Goal: Use online tool/utility: Utilize a website feature to perform a specific function

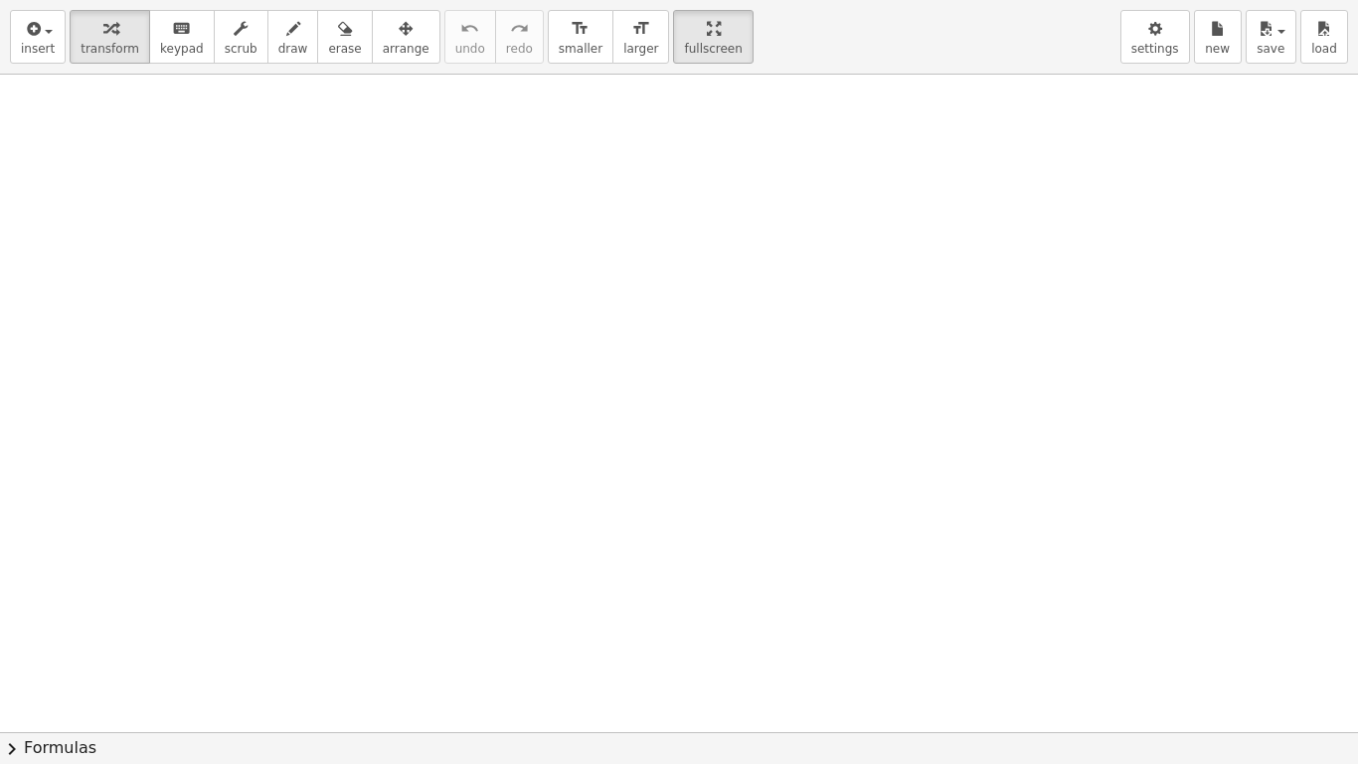
click at [927, 418] on div at bounding box center [679, 732] width 1358 height 1315
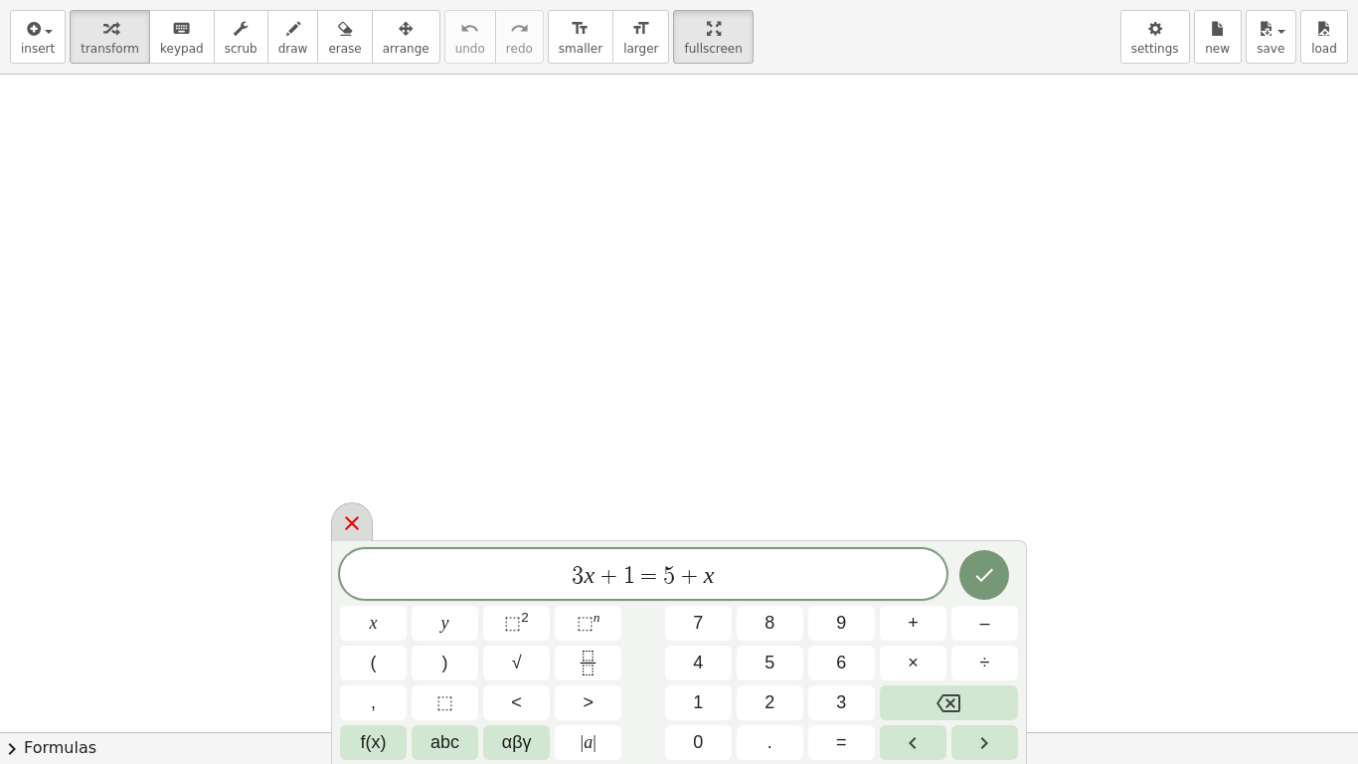
click at [349, 521] on icon at bounding box center [352, 523] width 14 height 14
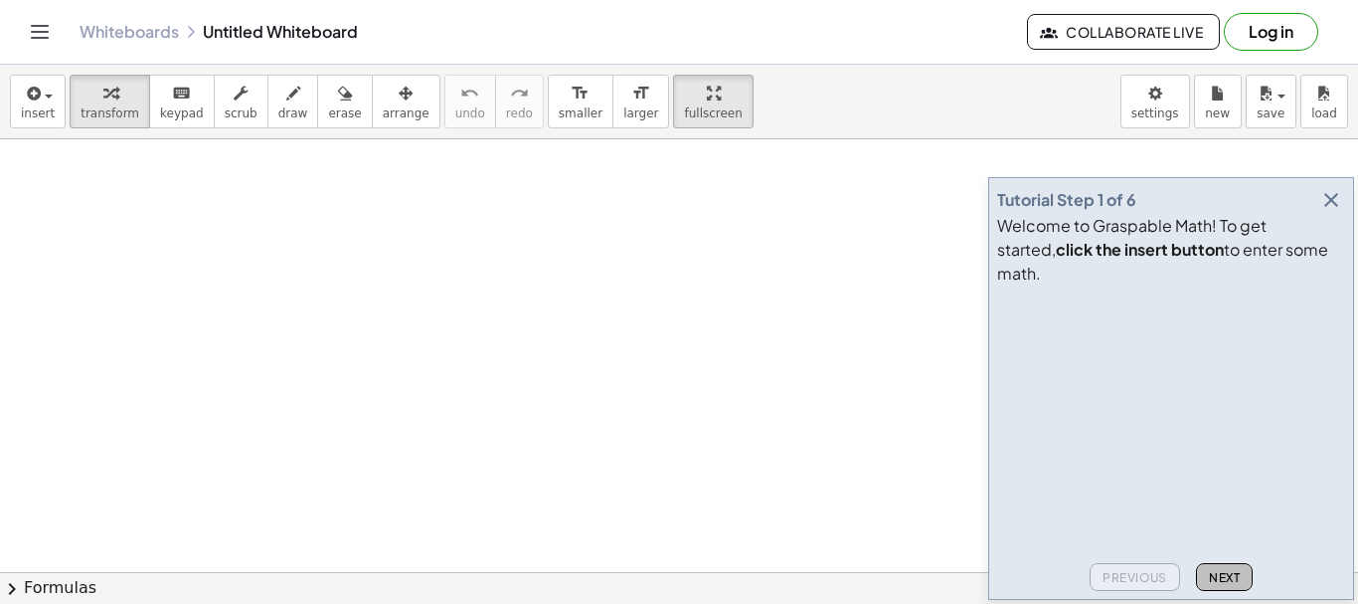
click at [1230, 576] on span "Next" at bounding box center [1224, 577] width 31 height 15
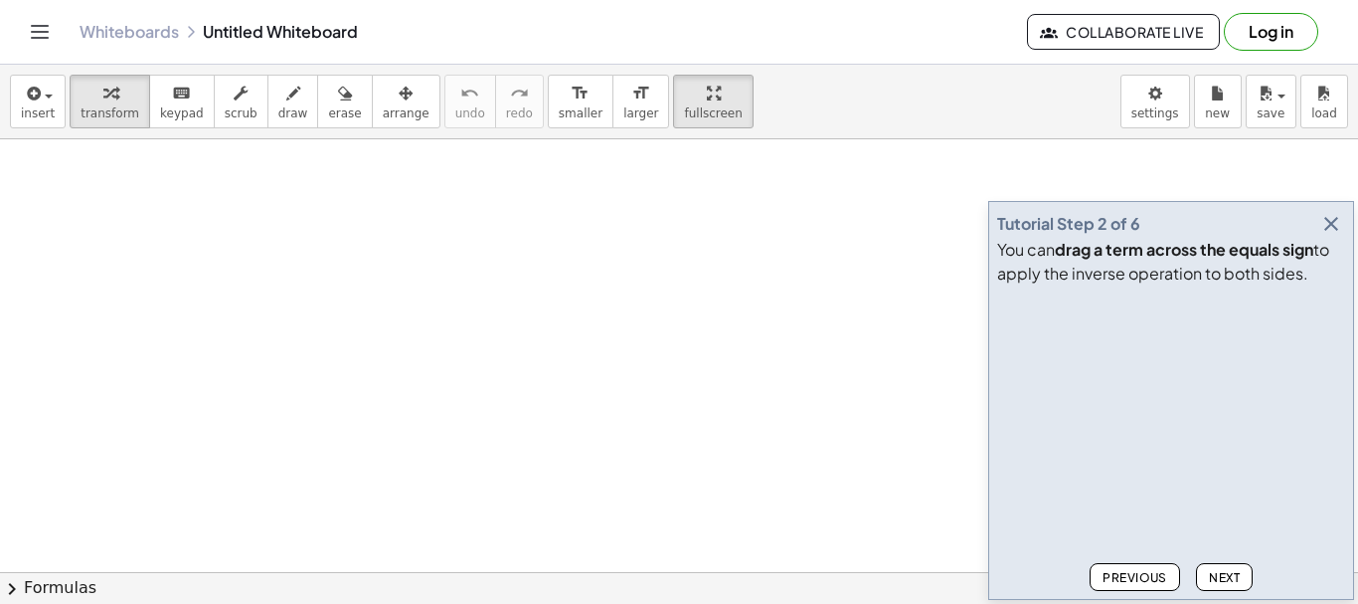
click at [1230, 576] on span "Next" at bounding box center [1224, 577] width 31 height 15
click at [1231, 576] on span "Next" at bounding box center [1224, 577] width 31 height 15
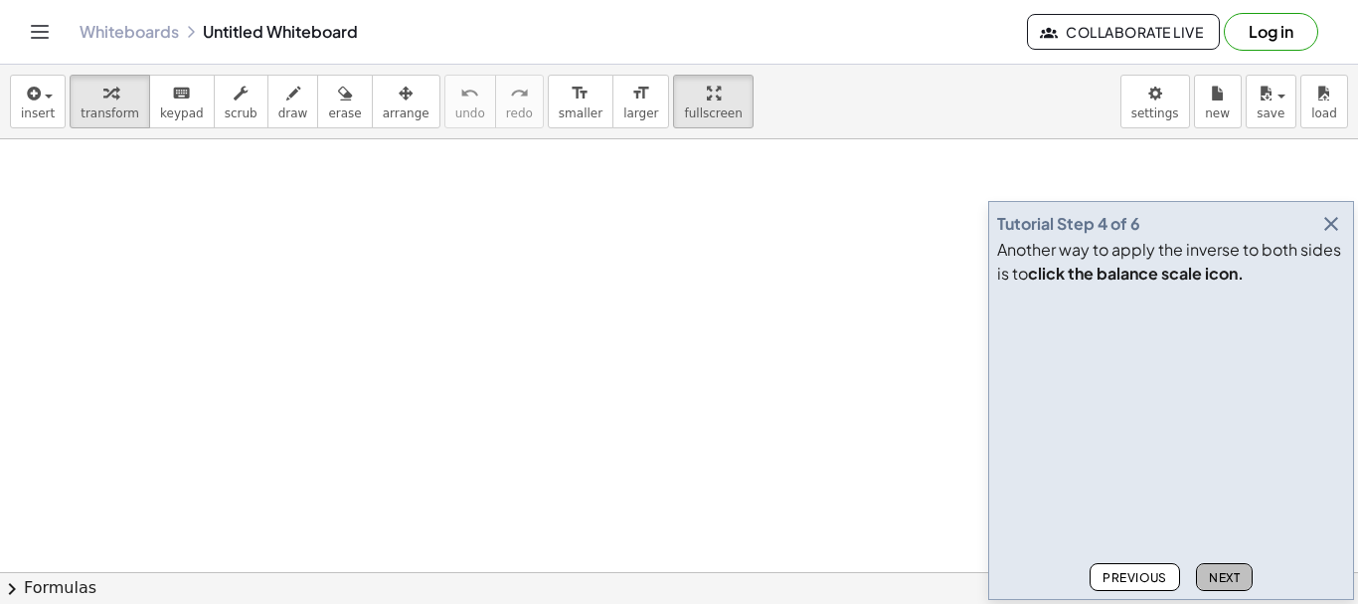
click at [1231, 576] on span "Next" at bounding box center [1224, 577] width 31 height 15
click at [1232, 576] on span "Next" at bounding box center [1224, 577] width 31 height 15
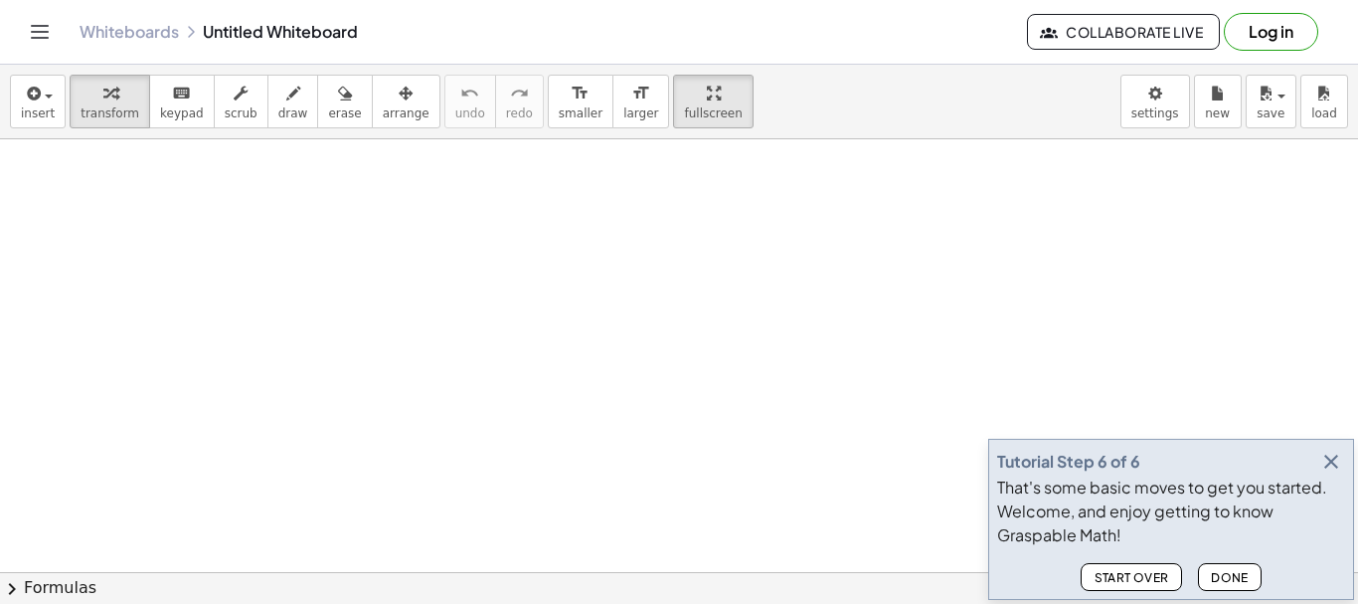
click at [1234, 577] on span "Done" at bounding box center [1230, 577] width 38 height 15
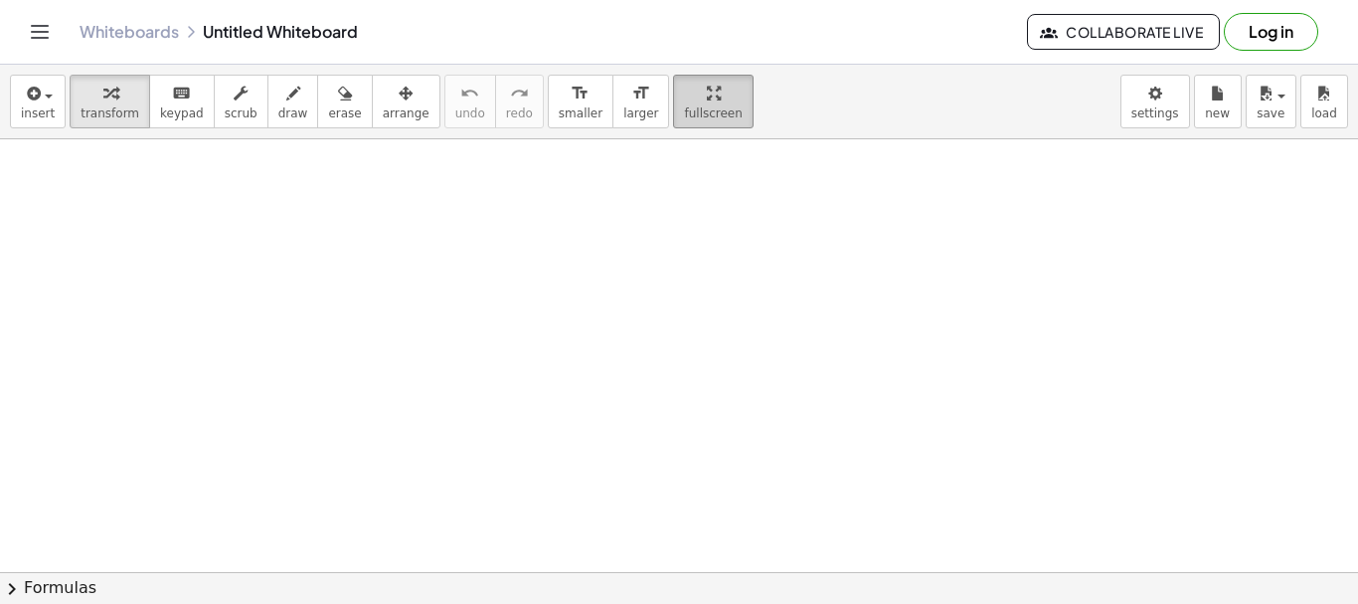
click at [707, 101] on icon "button" at bounding box center [714, 94] width 14 height 24
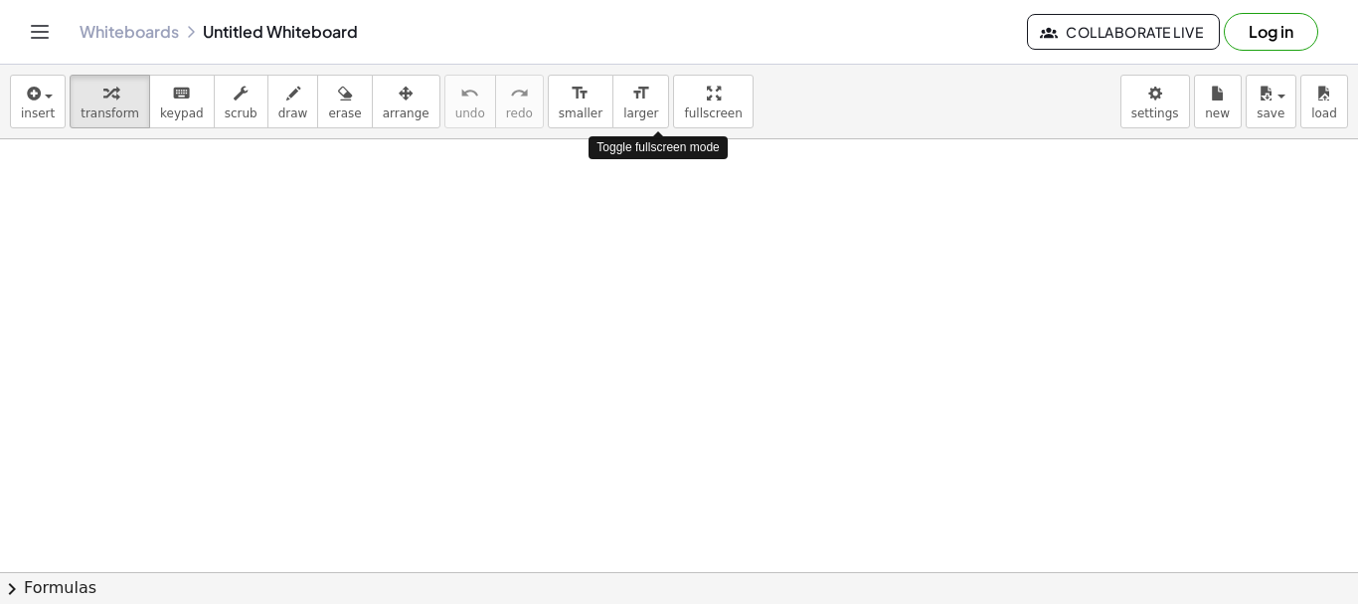
drag, startPoint x: 654, startPoint y: 102, endPoint x: 654, endPoint y: 223, distance: 120.3
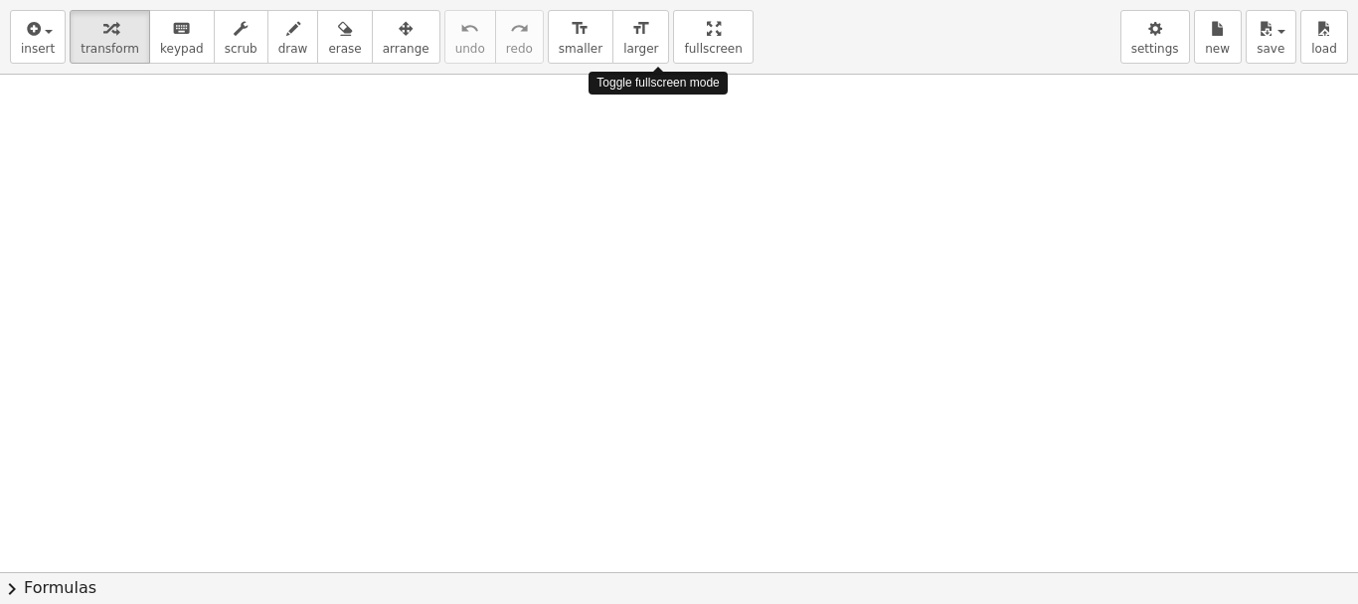
click at [654, 223] on div "insert select one: Math Expression Function Text Youtube Video Graphing Geometr…" at bounding box center [679, 302] width 1358 height 604
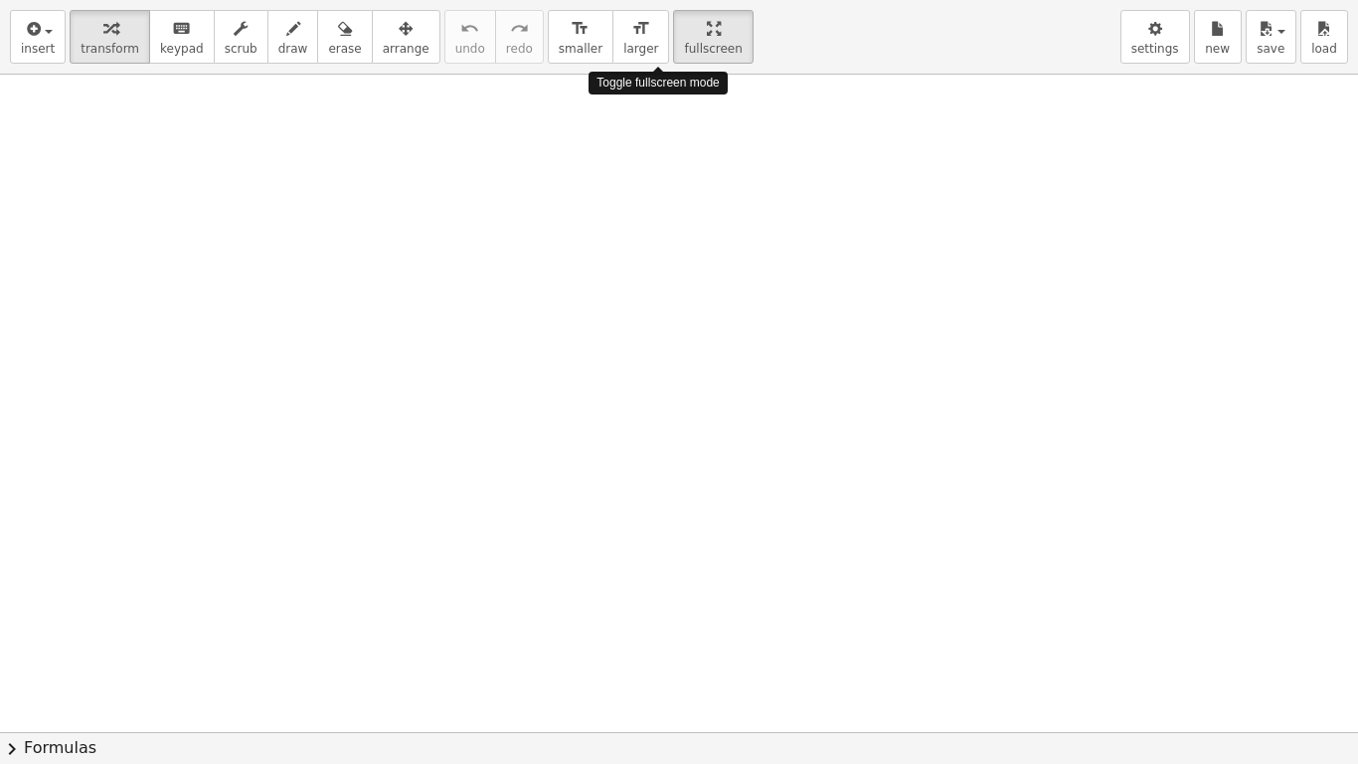
click at [654, 223] on div at bounding box center [679, 732] width 1358 height 1315
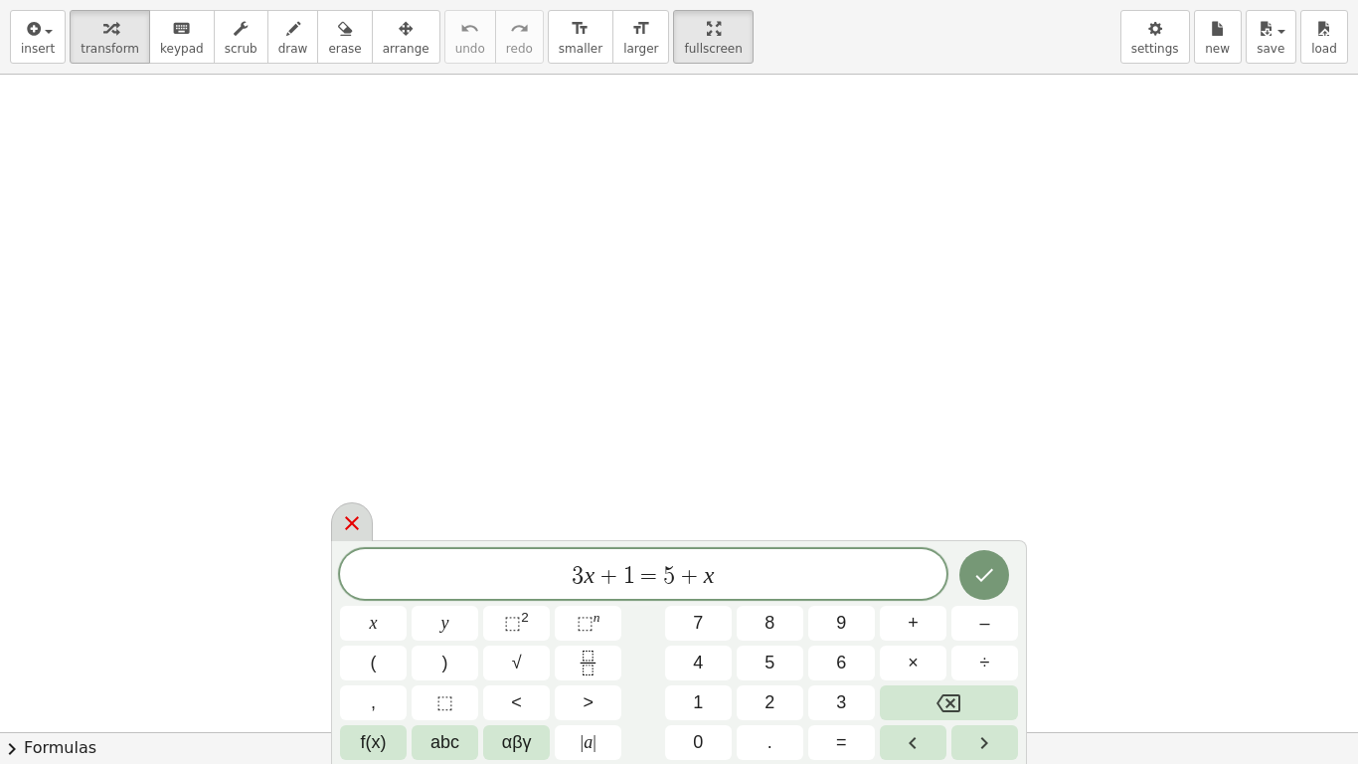
click at [356, 520] on icon at bounding box center [352, 523] width 14 height 14
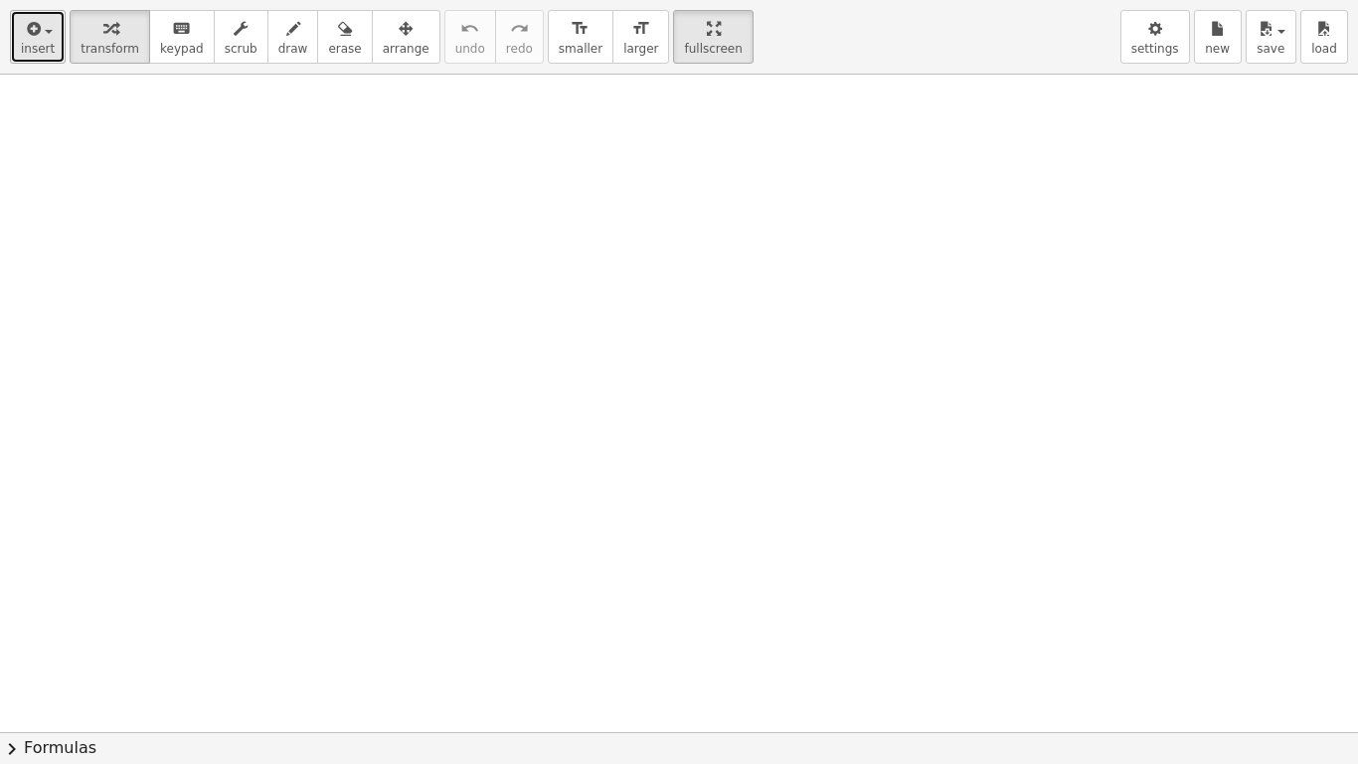
click at [26, 42] on span "insert" at bounding box center [38, 49] width 34 height 14
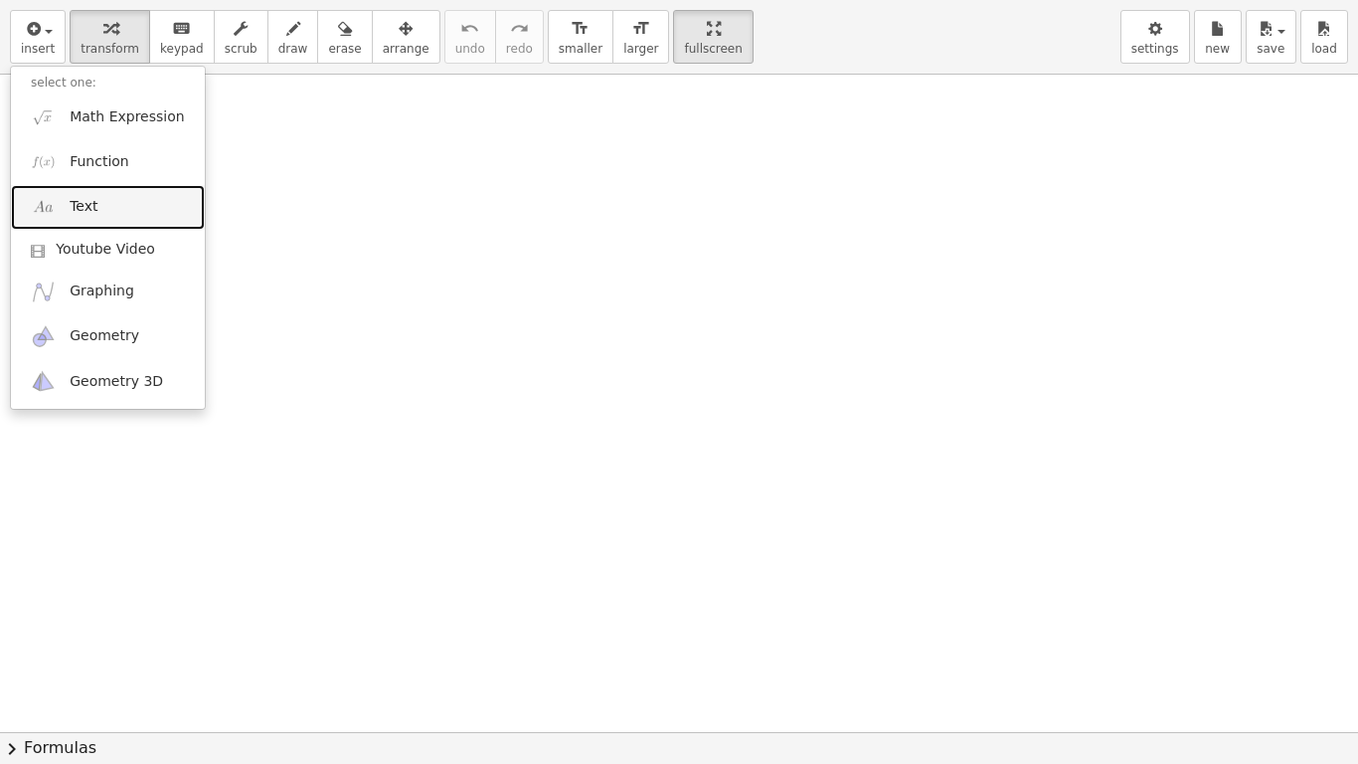
click at [103, 206] on link "Text" at bounding box center [108, 207] width 194 height 45
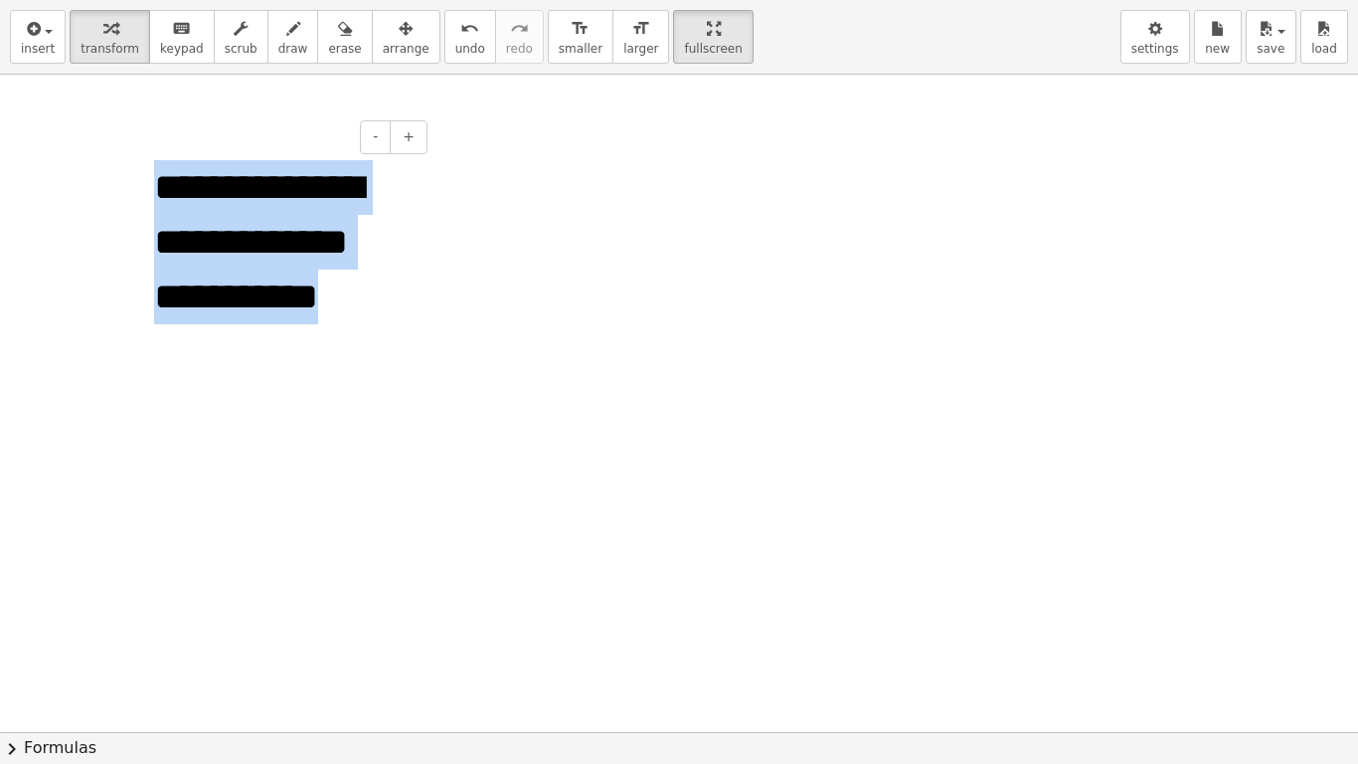
drag, startPoint x: 359, startPoint y: 302, endPoint x: 135, endPoint y: 177, distance: 256.4
click at [135, 177] on div "**********" at bounding box center [283, 242] width 298 height 205
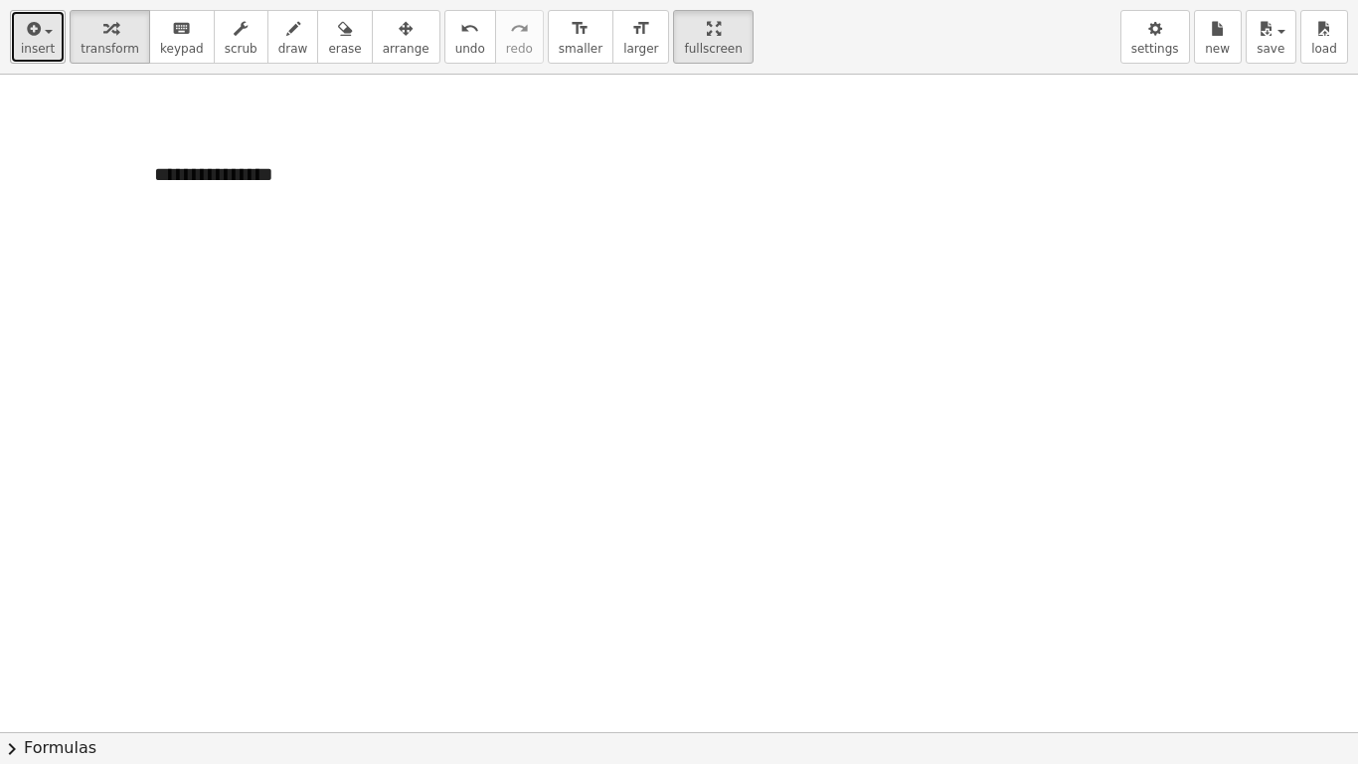
click at [45, 33] on span "button" at bounding box center [49, 32] width 8 height 4
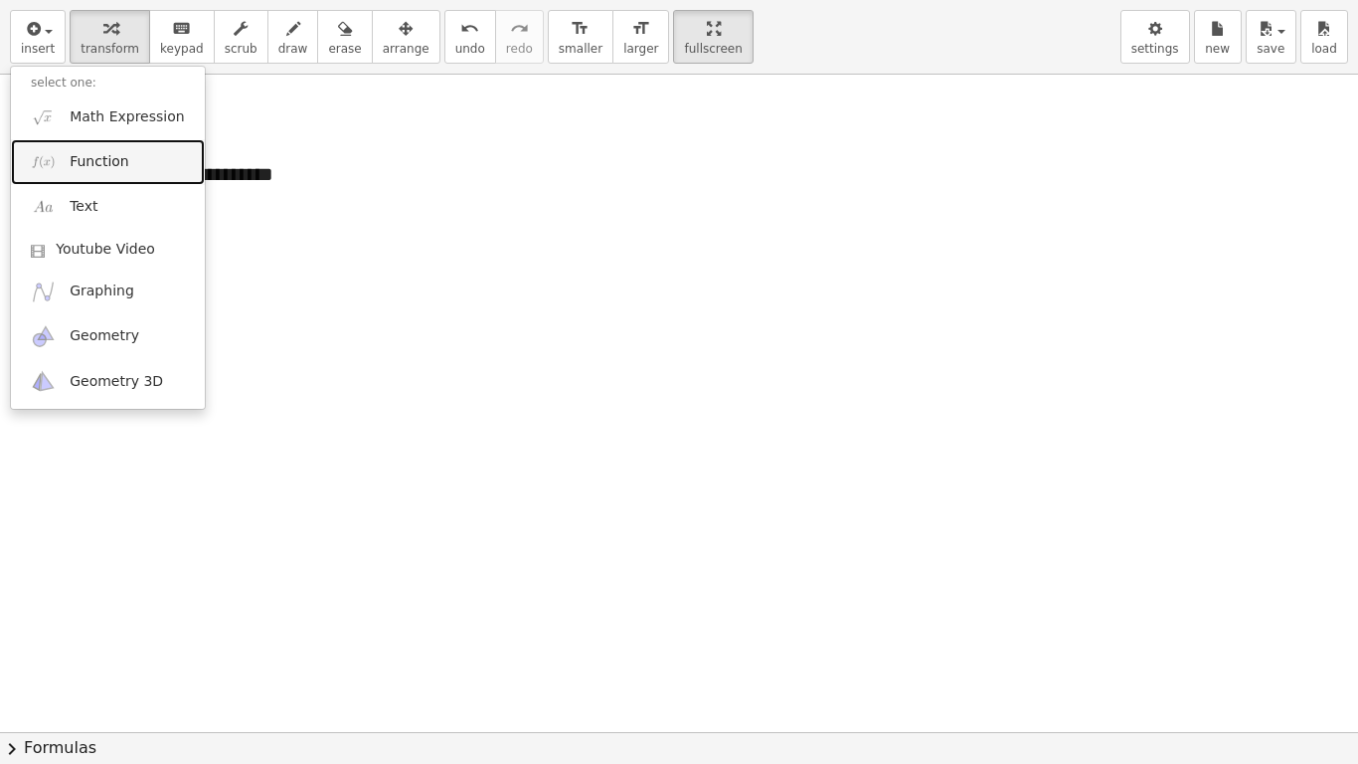
click at [103, 164] on span "Function" at bounding box center [100, 162] width 60 height 20
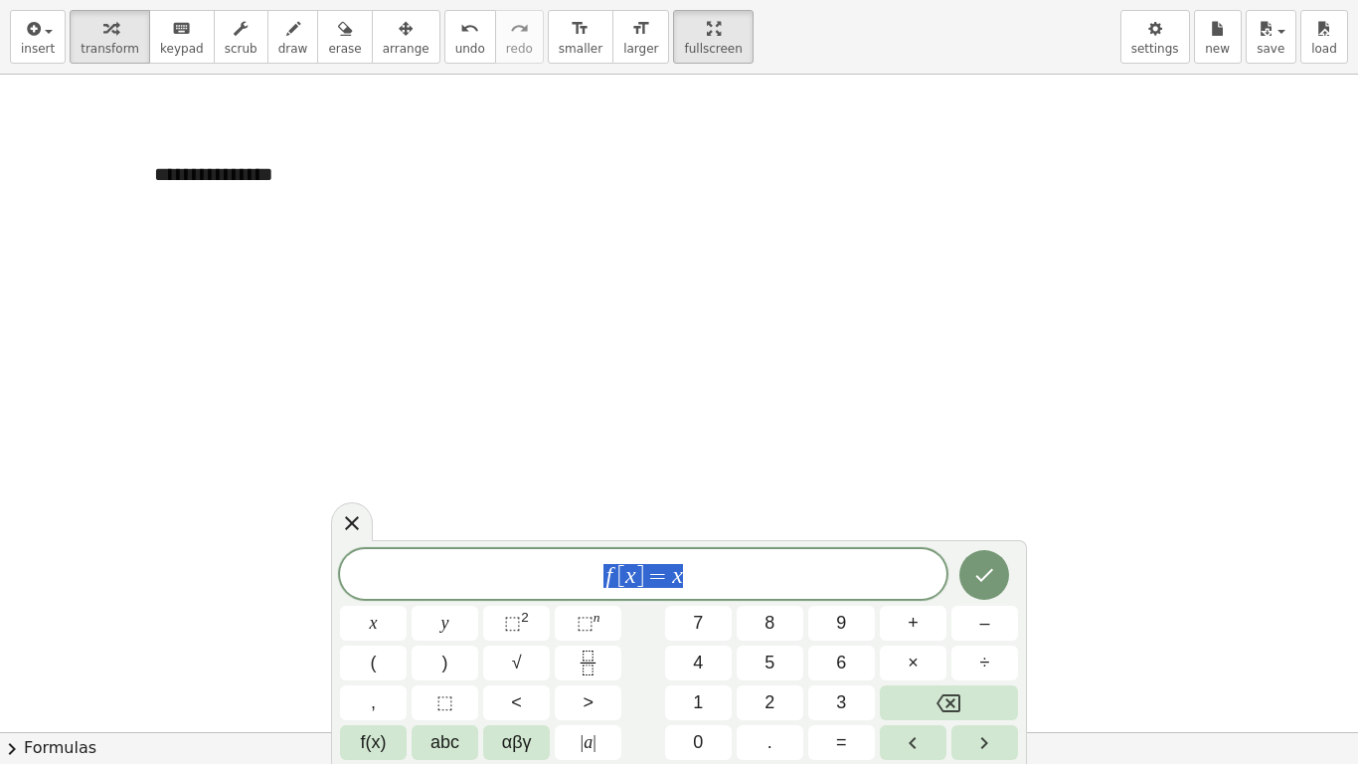
drag, startPoint x: 724, startPoint y: 579, endPoint x: 537, endPoint y: 579, distance: 186.9
click at [537, 579] on span "f [ x ] = x" at bounding box center [643, 576] width 607 height 28
click at [982, 575] on icon "Done" at bounding box center [984, 575] width 24 height 24
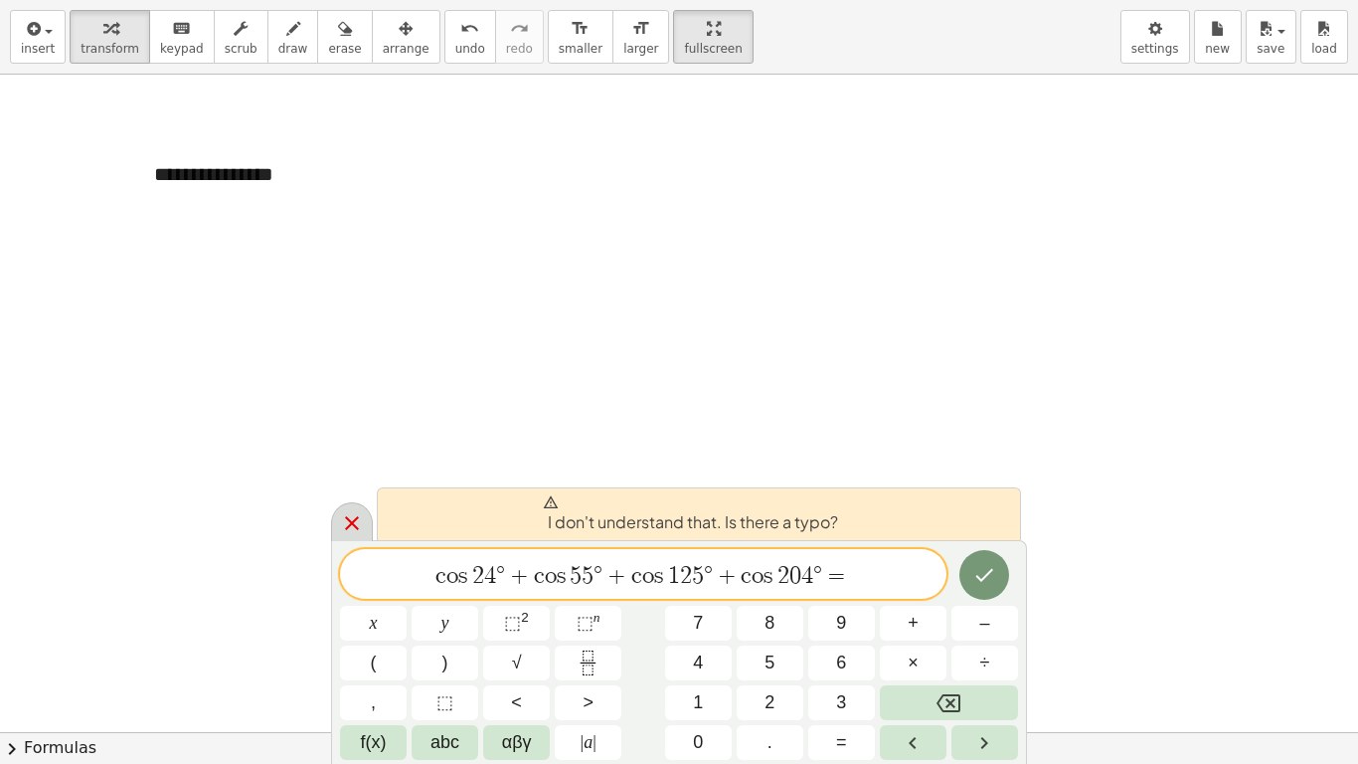
click at [353, 523] on icon at bounding box center [352, 523] width 14 height 14
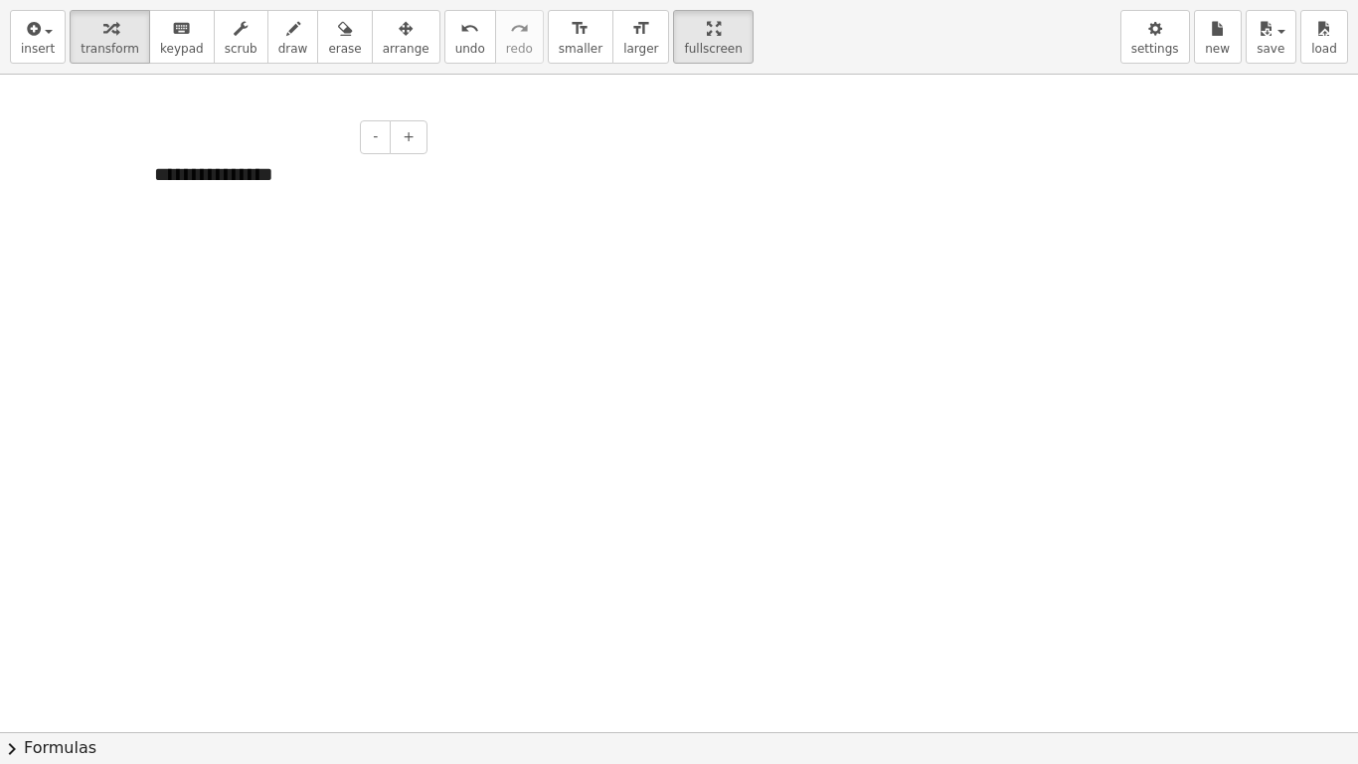
click at [209, 179] on div "**********" at bounding box center [283, 174] width 298 height 69
click at [322, 140] on div "- +" at bounding box center [278, 137] width 298 height 34
click at [300, 170] on div "**********" at bounding box center [283, 174] width 298 height 69
click at [455, 42] on span "undo" at bounding box center [470, 49] width 30 height 14
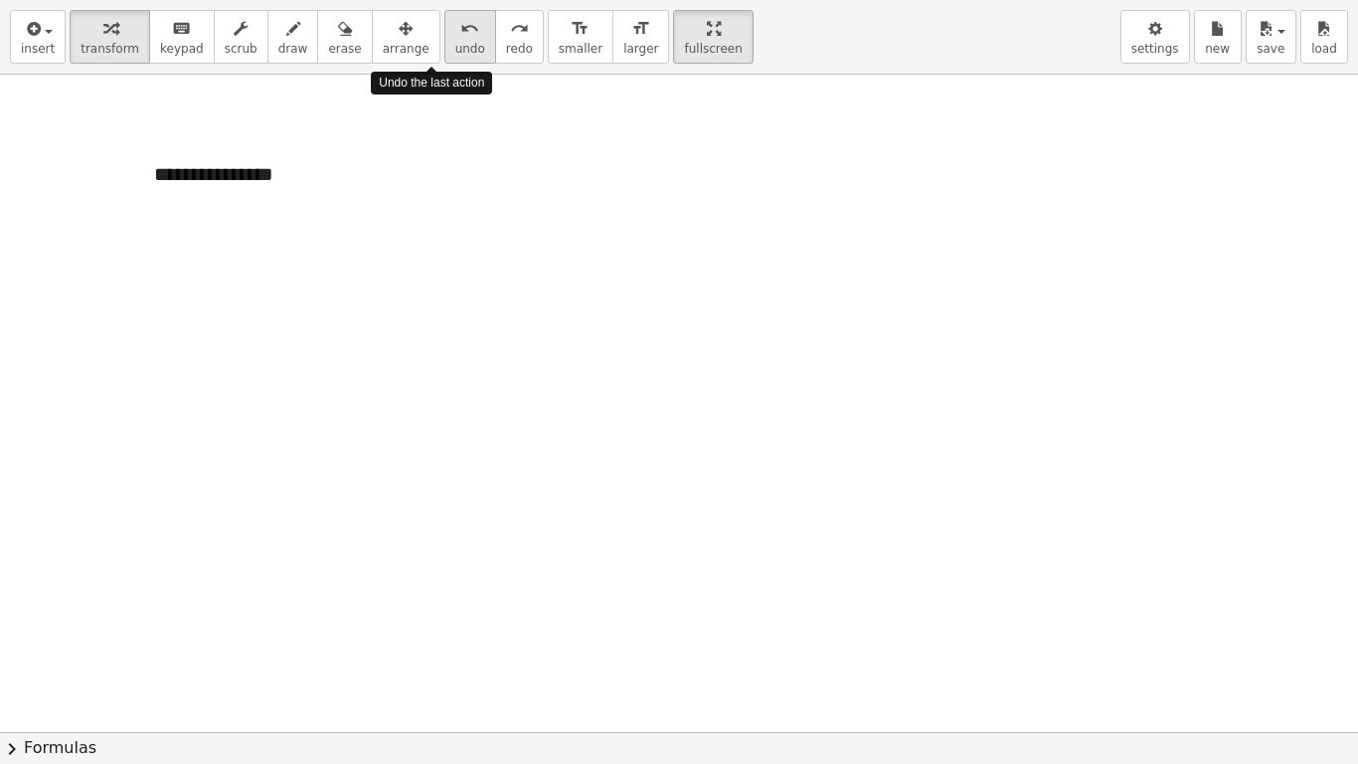
click at [455, 42] on span "undo" at bounding box center [470, 49] width 30 height 14
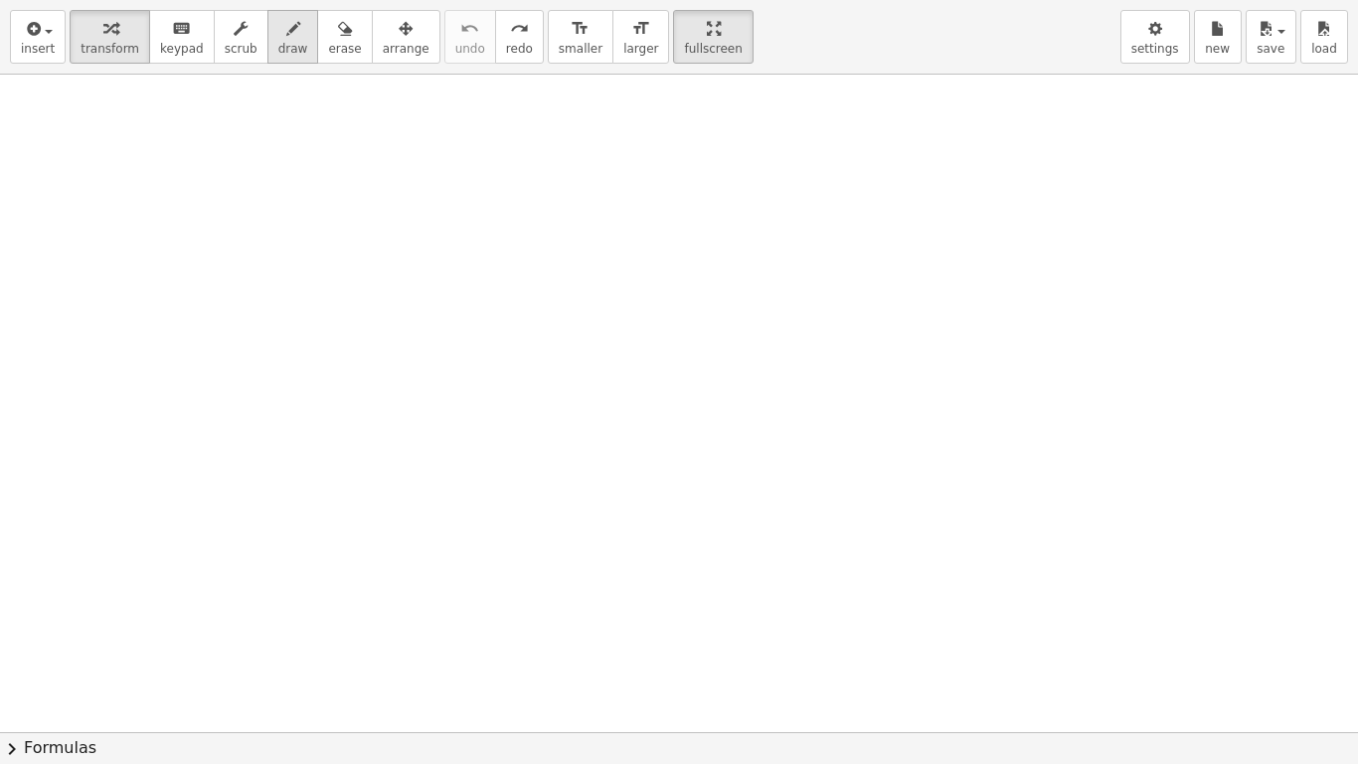
click at [286, 34] on icon "button" at bounding box center [293, 29] width 14 height 24
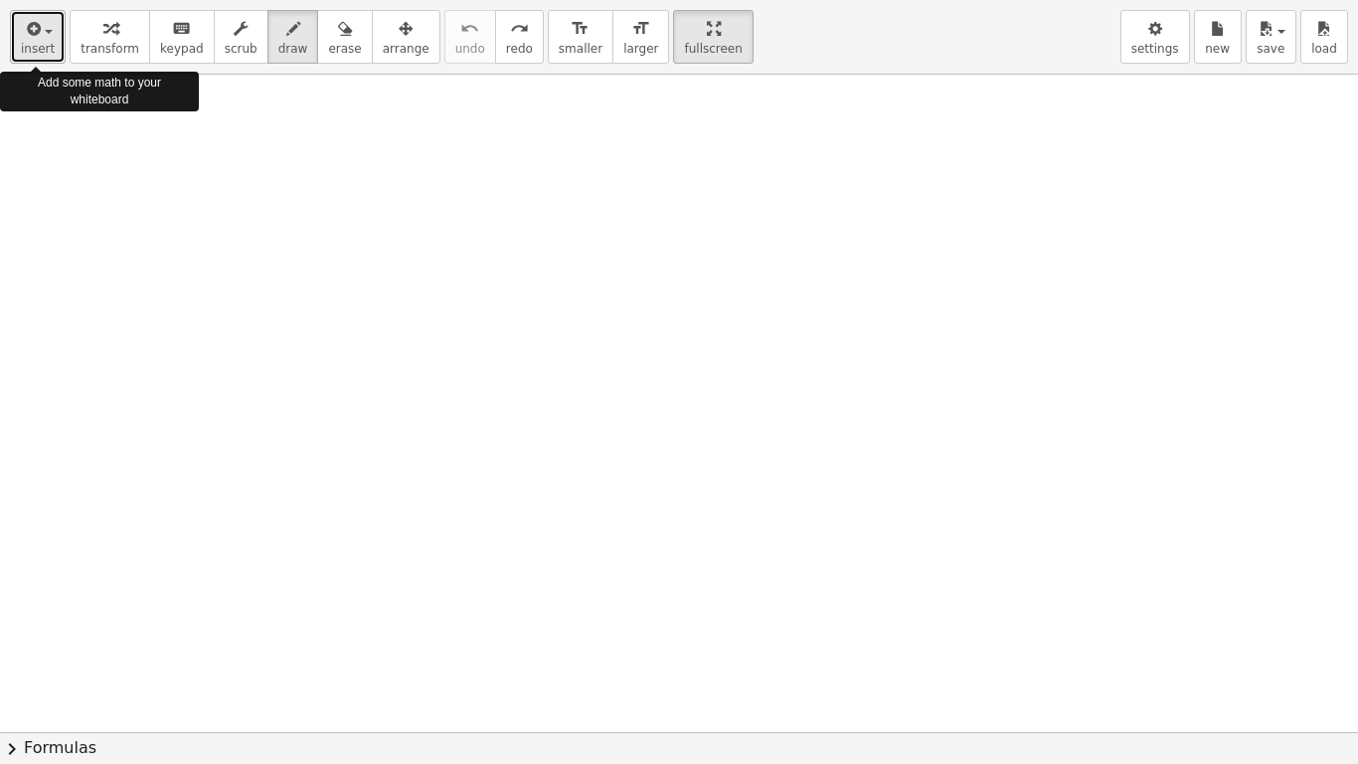
click at [45, 43] on span "insert" at bounding box center [38, 49] width 34 height 14
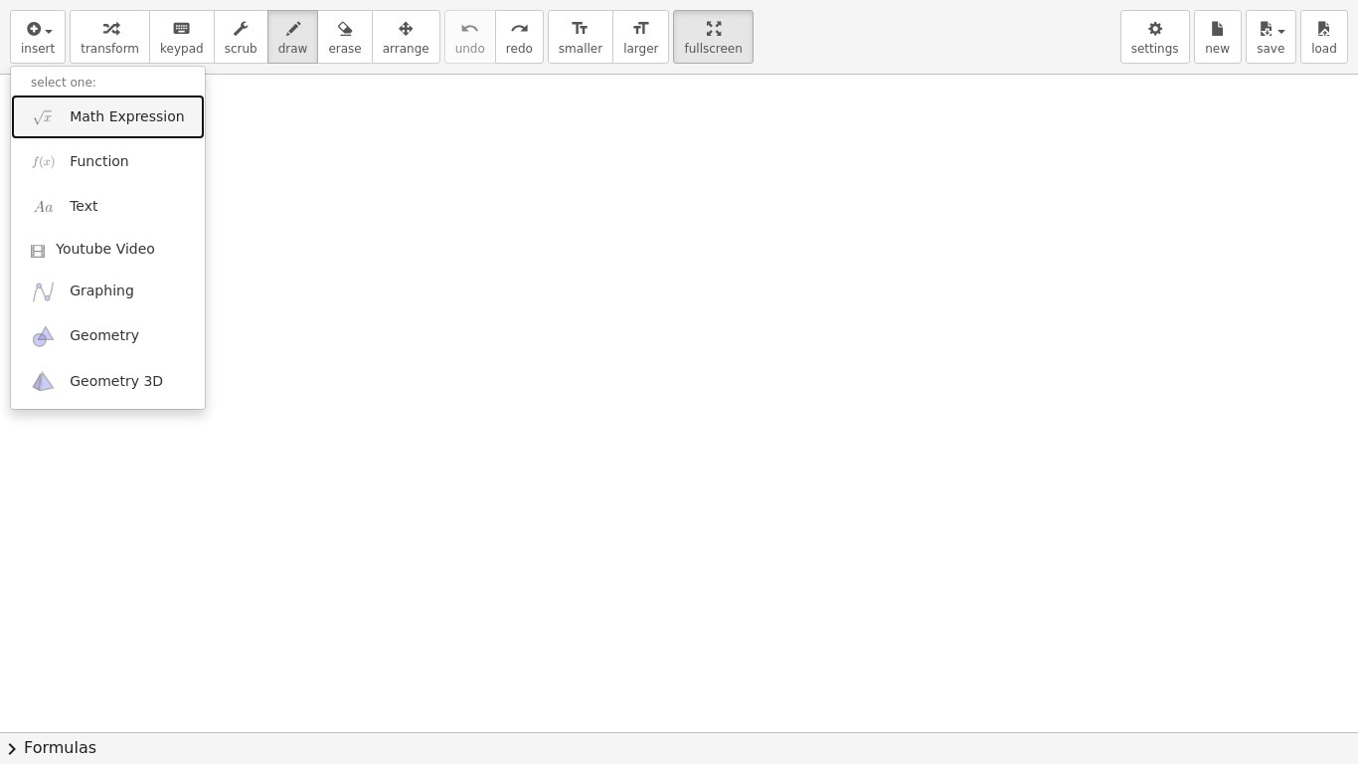
click at [131, 115] on span "Math Expression" at bounding box center [127, 117] width 114 height 20
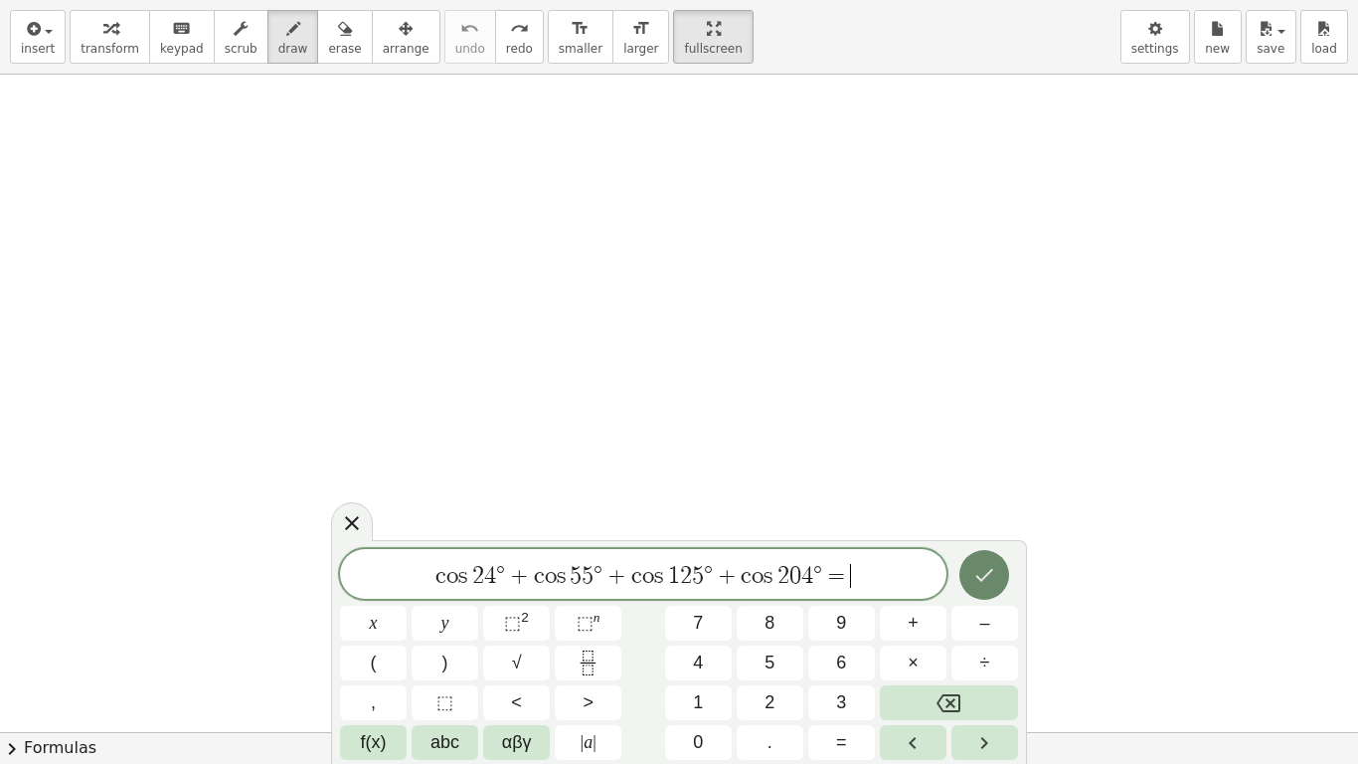
click at [990, 580] on icon "Done" at bounding box center [984, 575] width 24 height 24
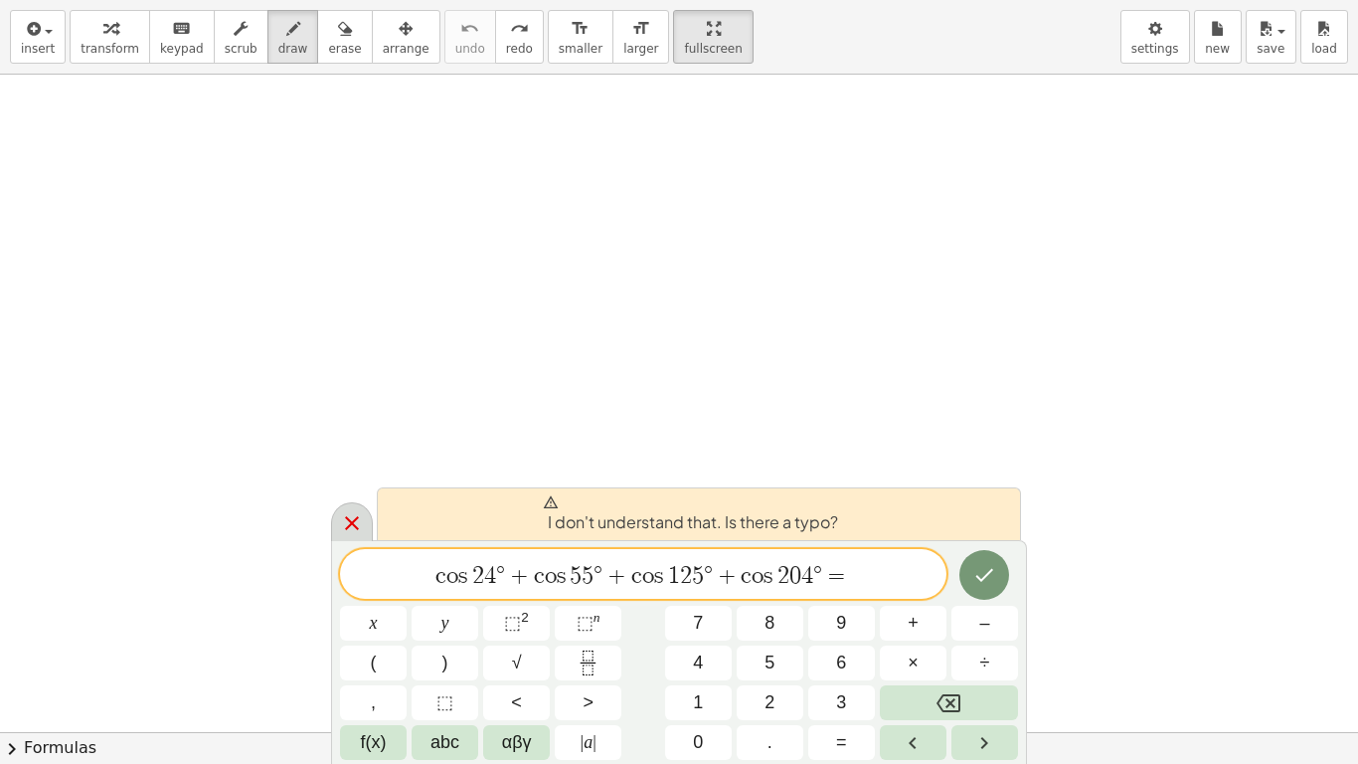
click at [354, 524] on icon at bounding box center [352, 523] width 14 height 14
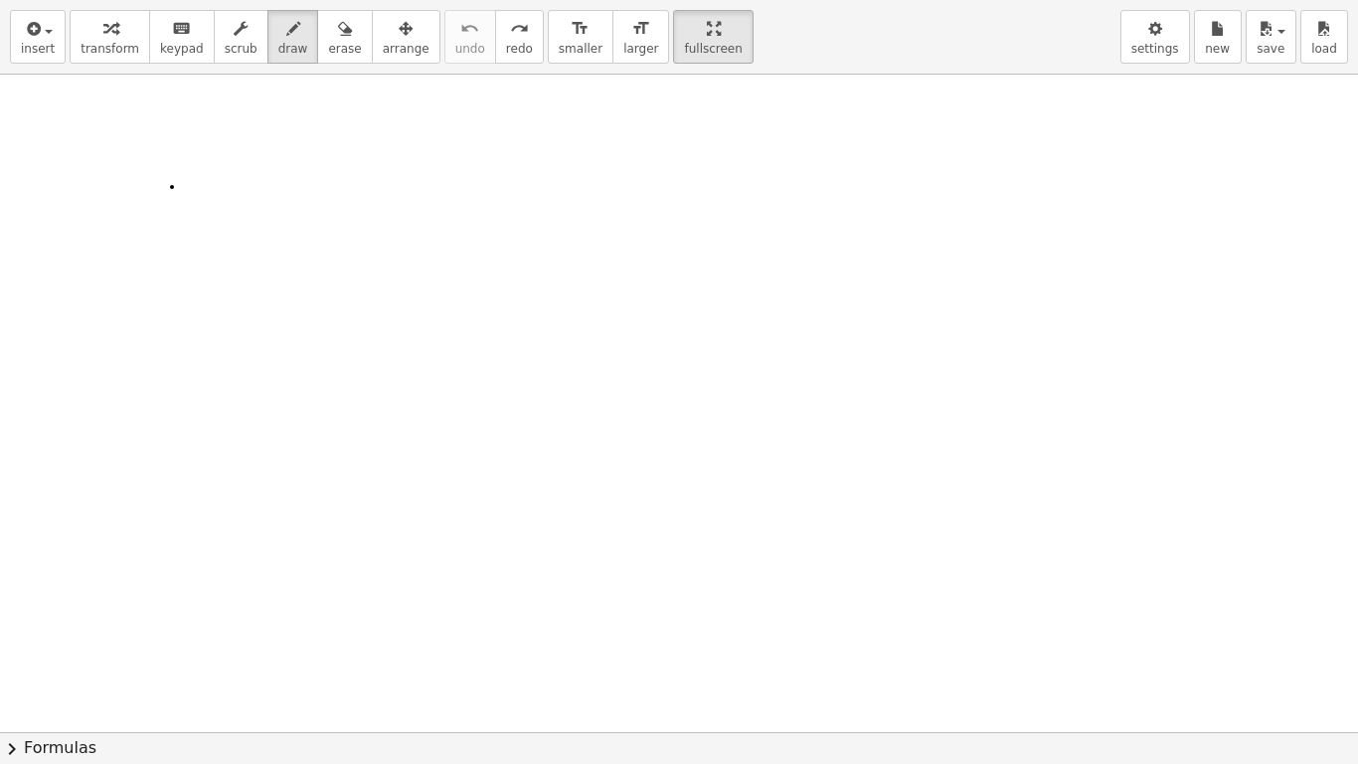
click at [172, 187] on div at bounding box center [679, 732] width 1358 height 1315
click at [201, 222] on div at bounding box center [679, 732] width 1358 height 1315
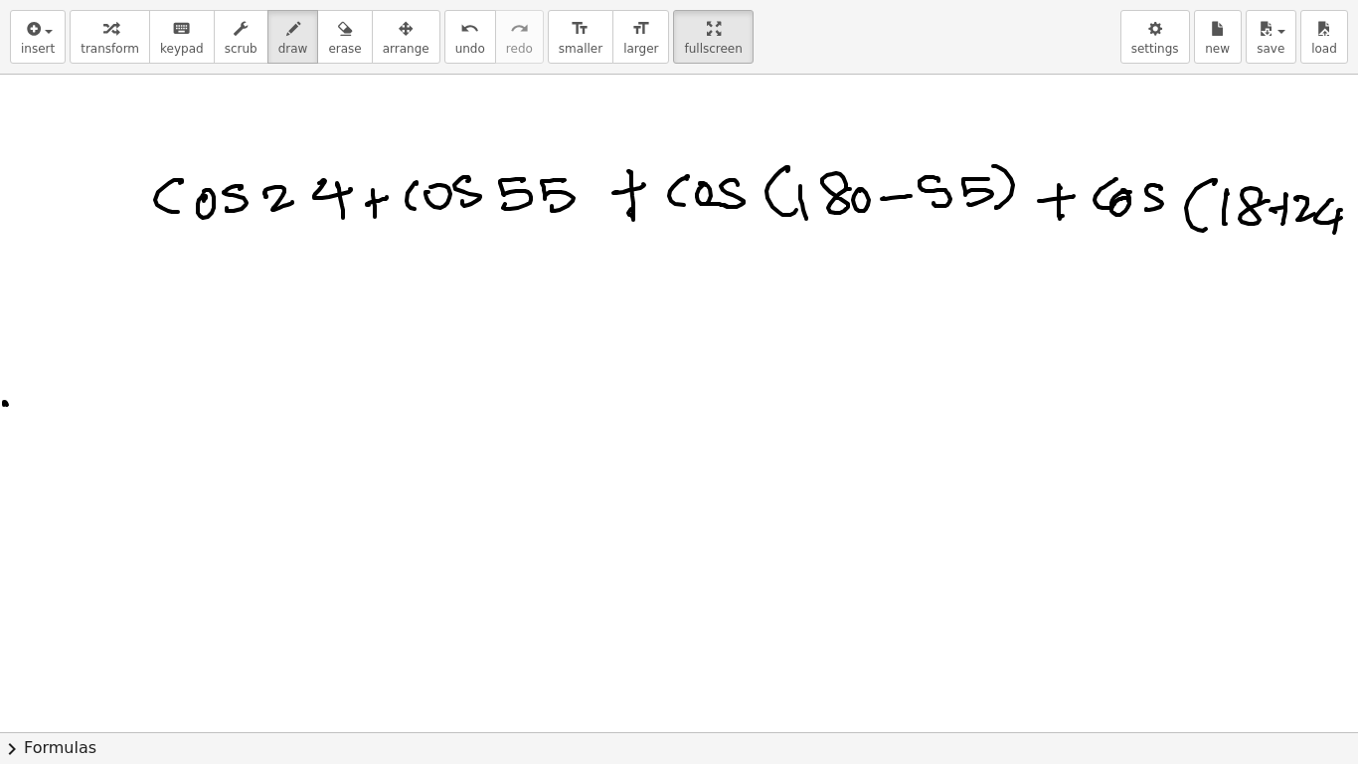
drag, startPoint x: 7, startPoint y: 405, endPoint x: 38, endPoint y: 386, distance: 36.2
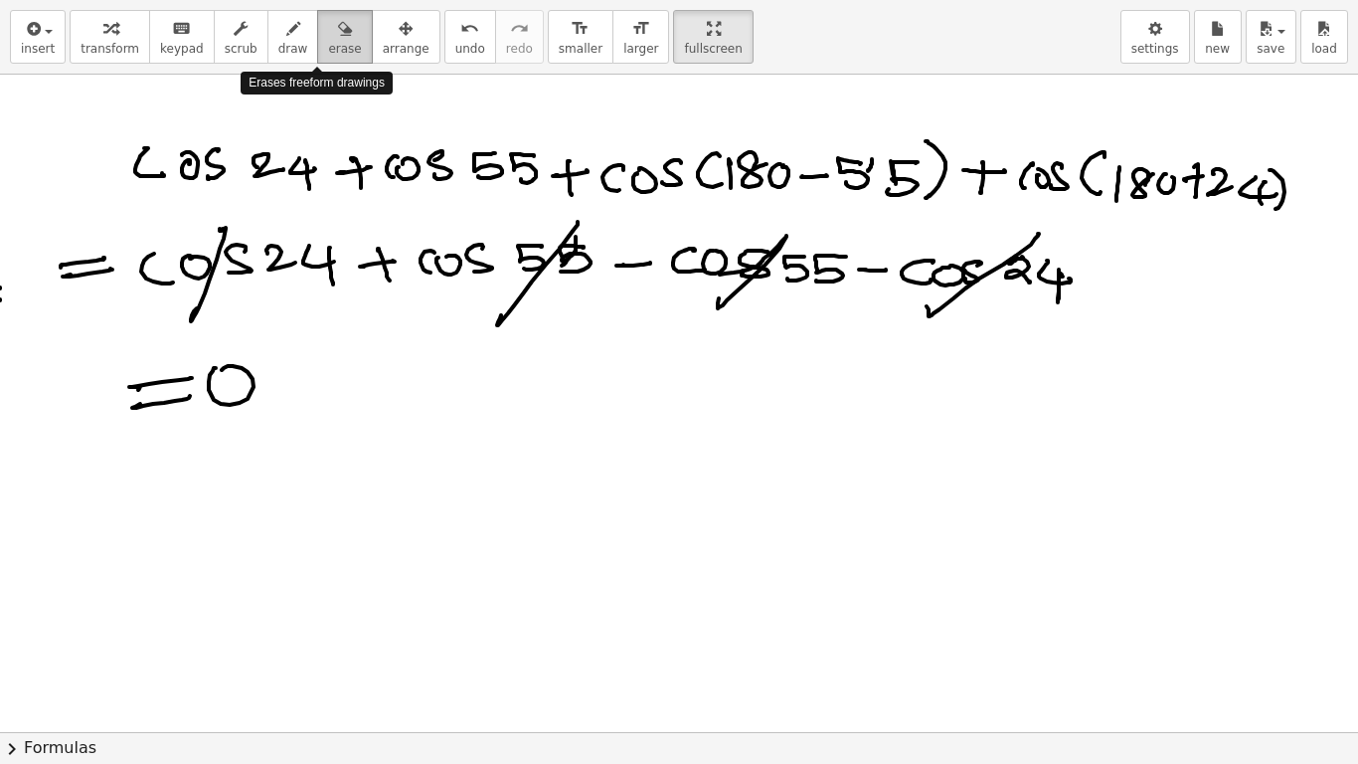
click at [338, 38] on icon "button" at bounding box center [345, 29] width 14 height 24
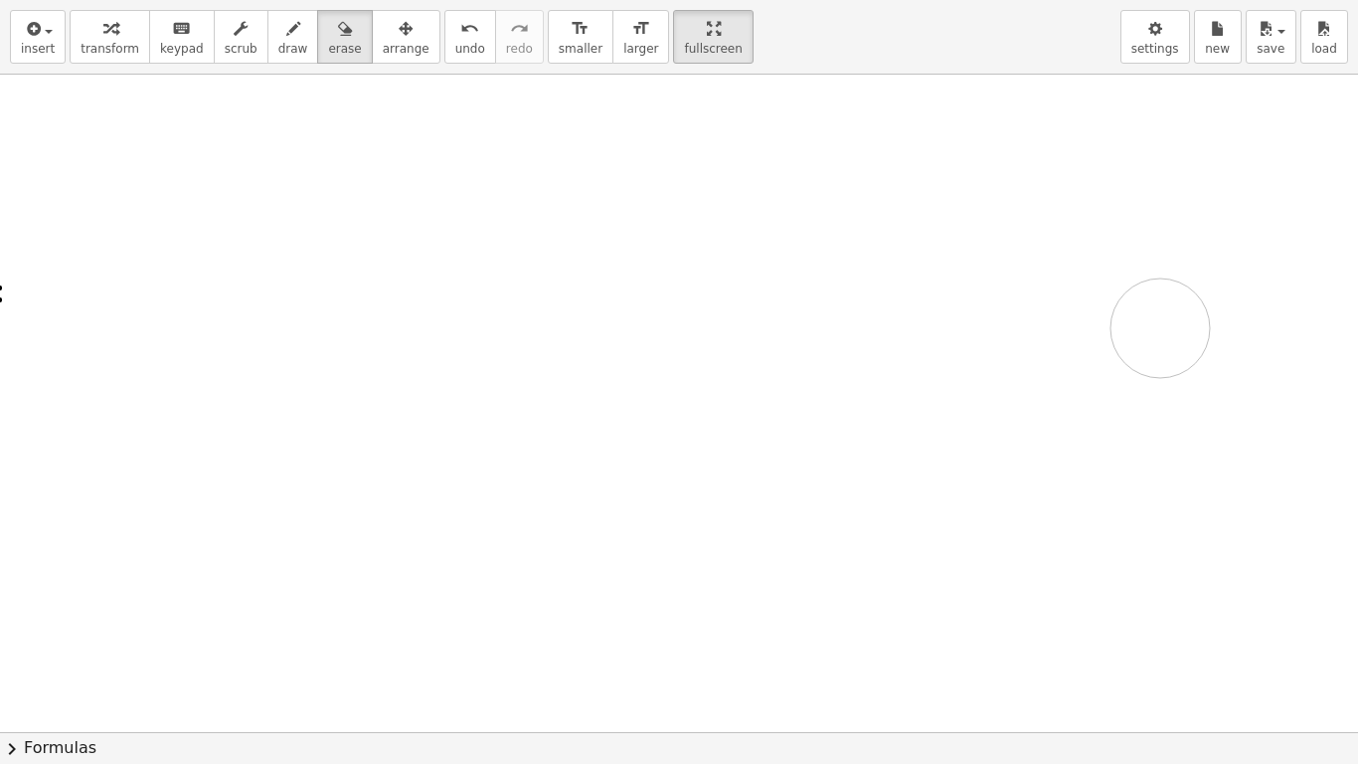
drag, startPoint x: 346, startPoint y: 185, endPoint x: 1160, endPoint y: 328, distance: 826.9
click at [1160, 328] on div at bounding box center [679, 732] width 1358 height 1315
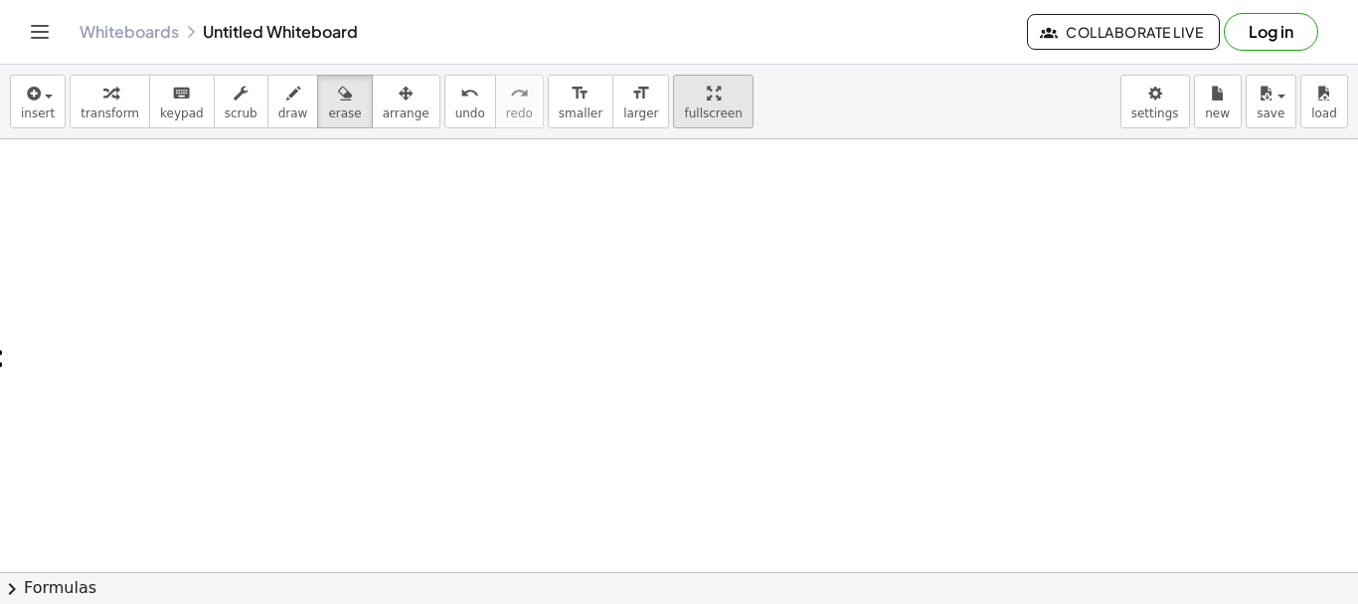
click at [684, 113] on span "fullscreen" at bounding box center [713, 113] width 58 height 14
drag, startPoint x: 663, startPoint y: 101, endPoint x: 663, endPoint y: 222, distance: 120.3
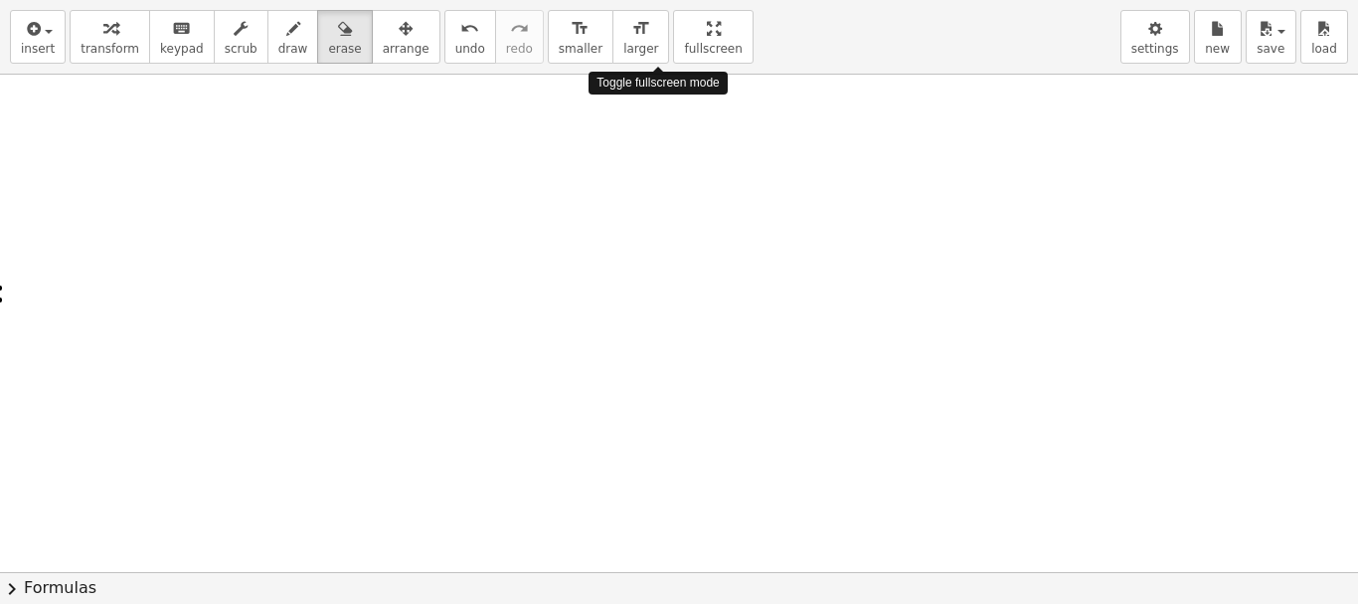
click at [663, 222] on div "insert select one: Math Expression Function Text Youtube Video Graphing Geometr…" at bounding box center [679, 302] width 1358 height 604
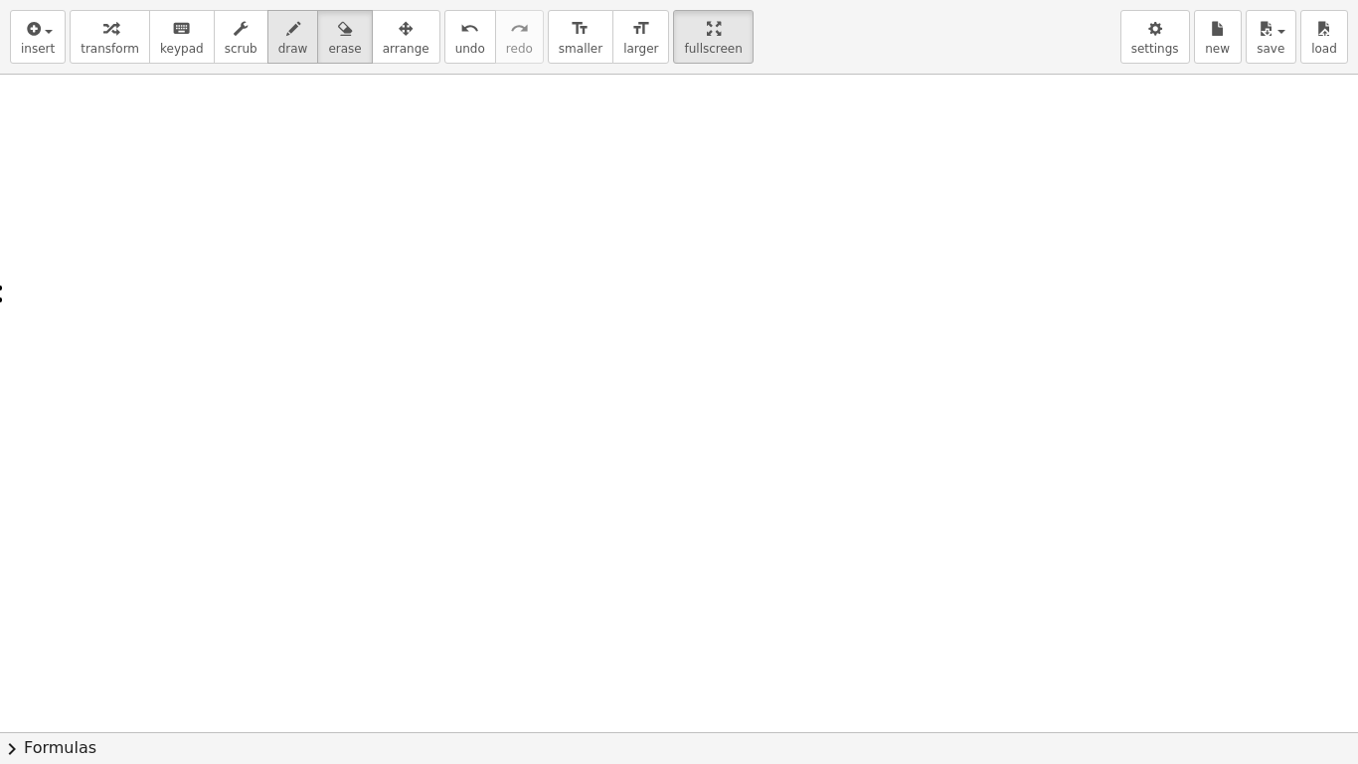
click at [278, 26] on div "button" at bounding box center [293, 28] width 30 height 24
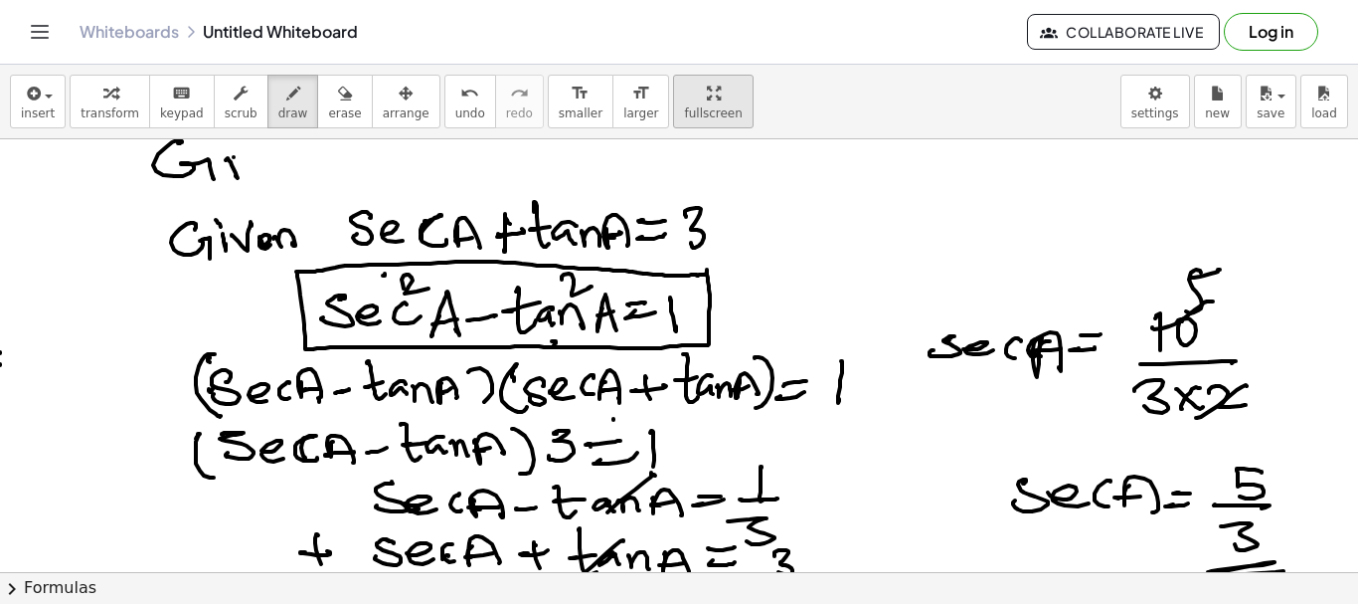
click at [684, 107] on span "fullscreen" at bounding box center [713, 113] width 58 height 14
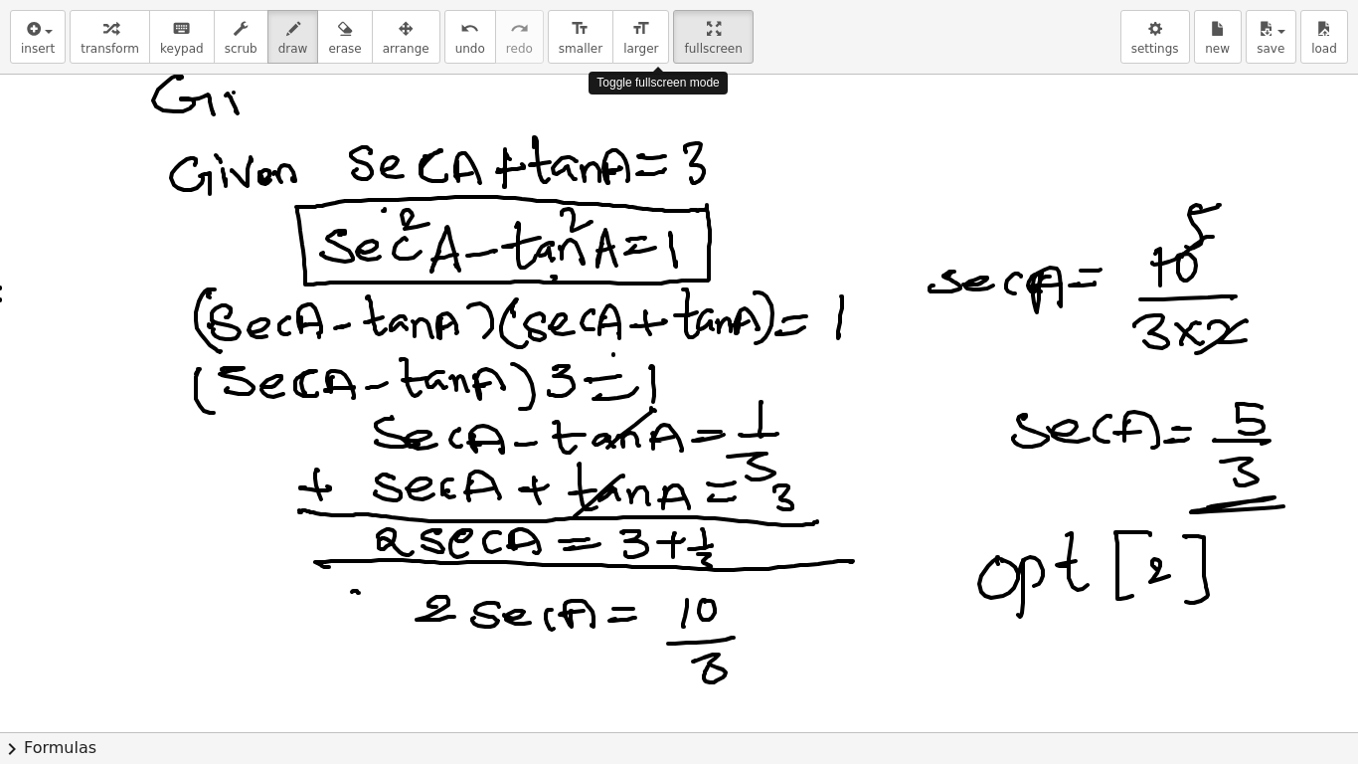
click at [666, 228] on div "insert select one: Math Expression Function Text Youtube Video Graphing Geometr…" at bounding box center [679, 382] width 1358 height 764
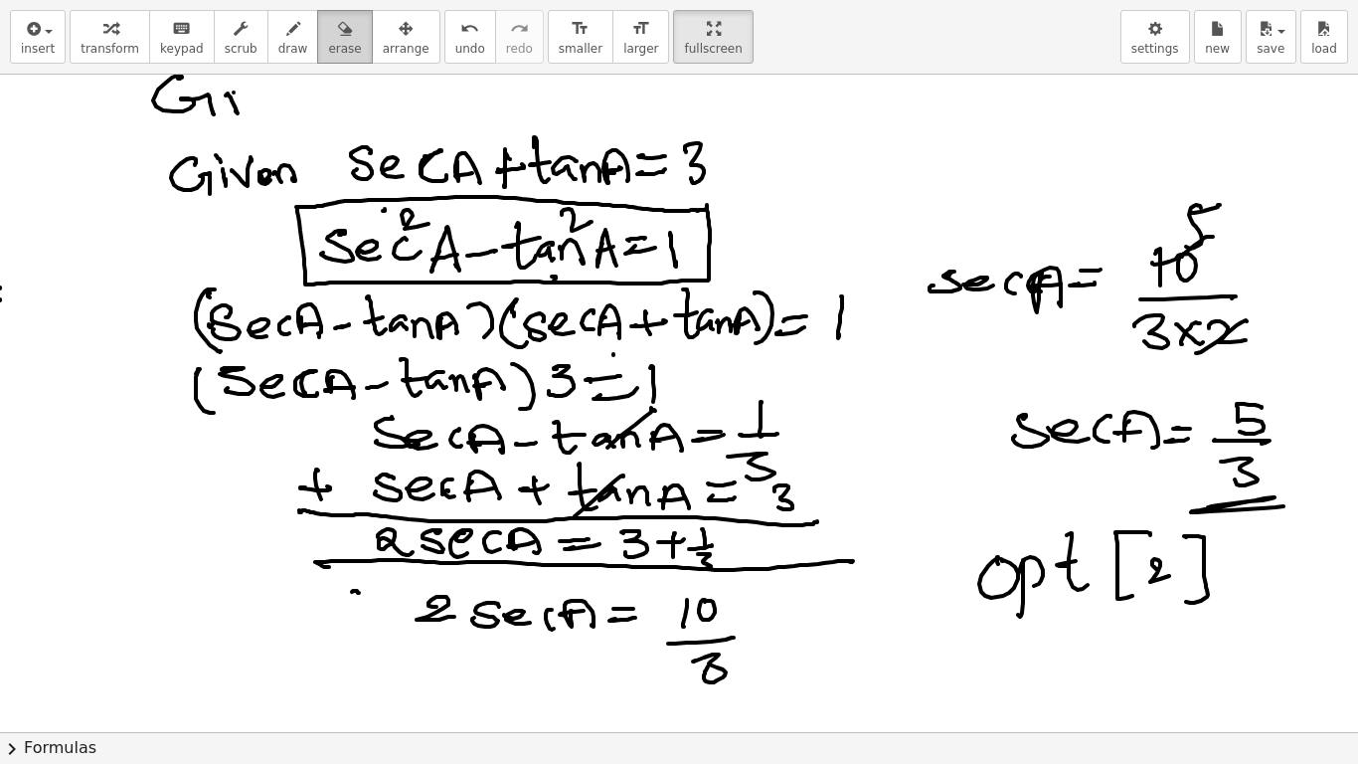
click at [328, 48] on span "erase" at bounding box center [344, 49] width 33 height 14
click at [228, 110] on div at bounding box center [679, 732] width 1358 height 1315
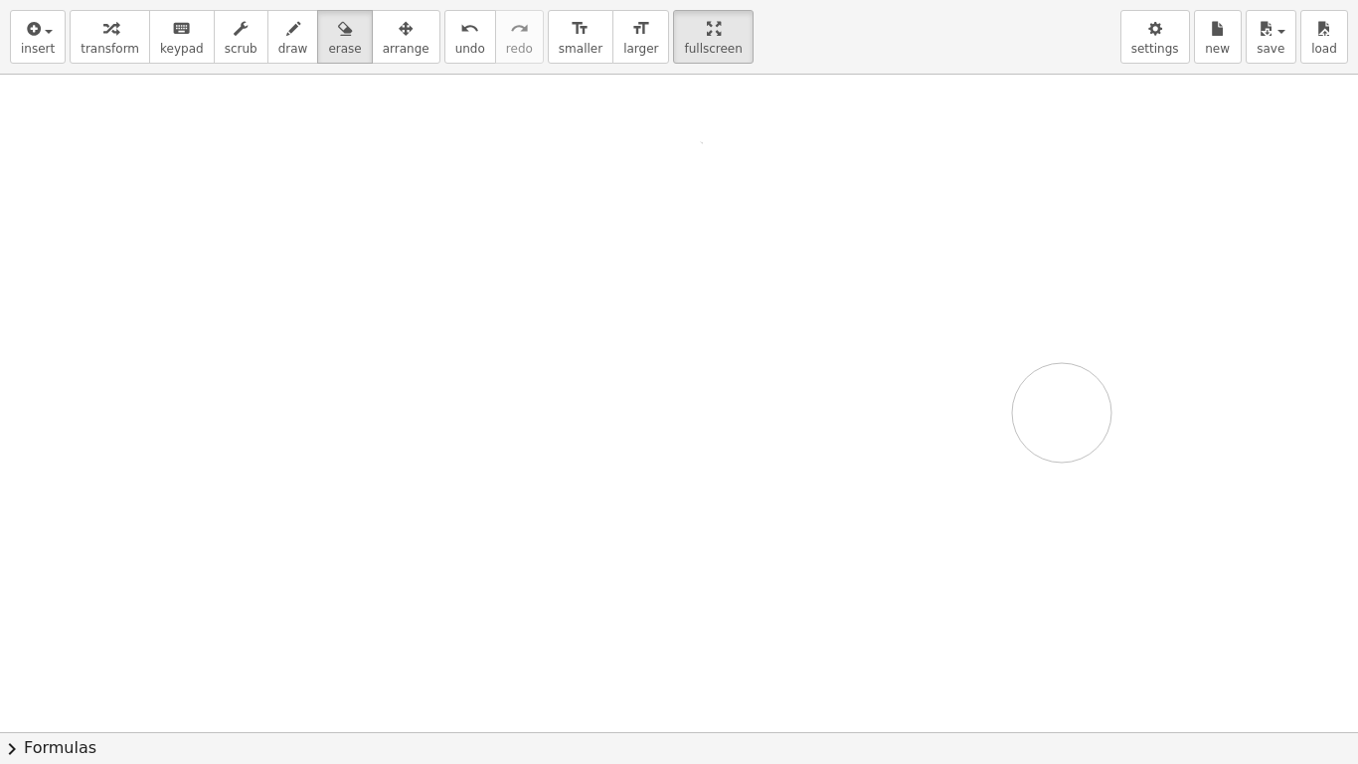
drag, startPoint x: 172, startPoint y: 106, endPoint x: 1050, endPoint y: 25, distance: 881.8
click at [1072, 251] on div at bounding box center [679, 732] width 1358 height 1315
click at [1066, 21] on div "insert select one: Math Expression Function Text Youtube Video Graphing Geometr…" at bounding box center [679, 37] width 1358 height 75
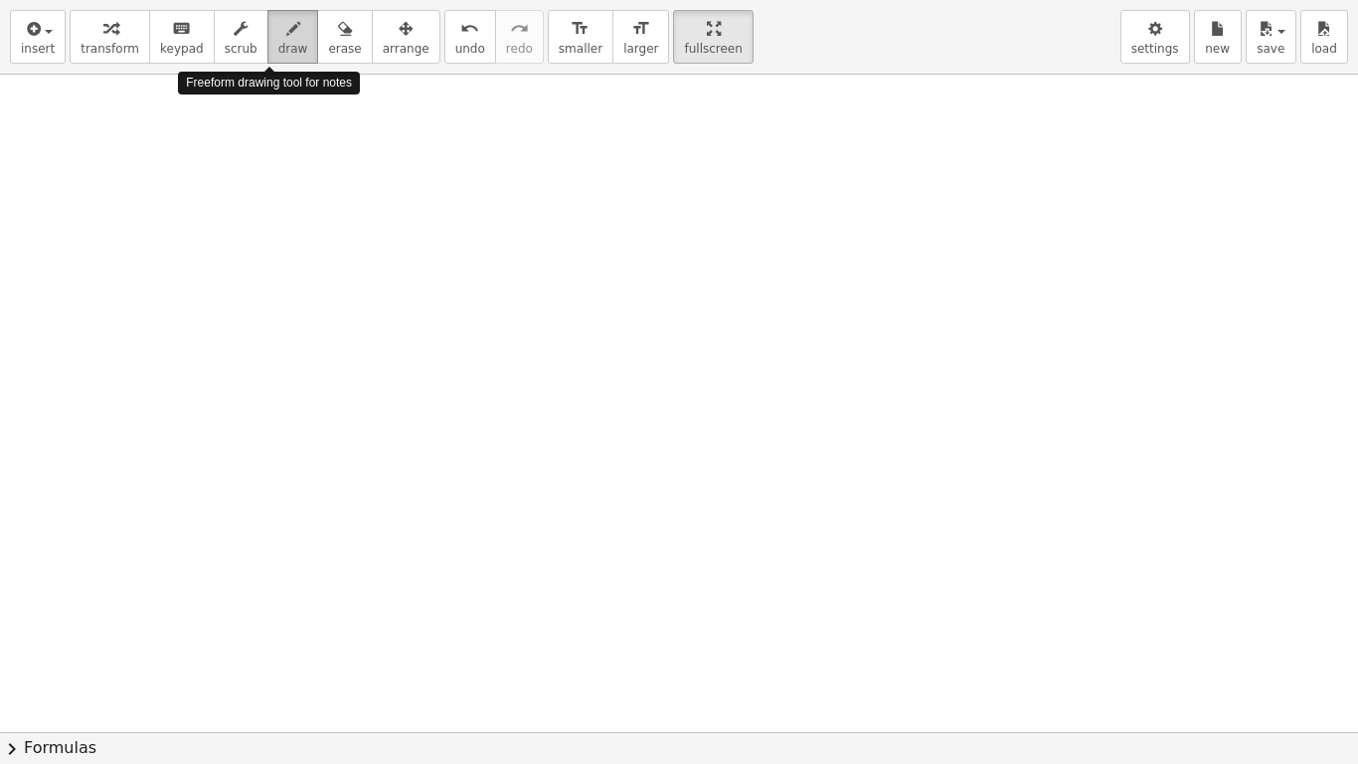
click at [278, 45] on span "draw" at bounding box center [293, 49] width 30 height 14
drag, startPoint x: 128, startPoint y: 119, endPoint x: 127, endPoint y: 162, distance: 42.8
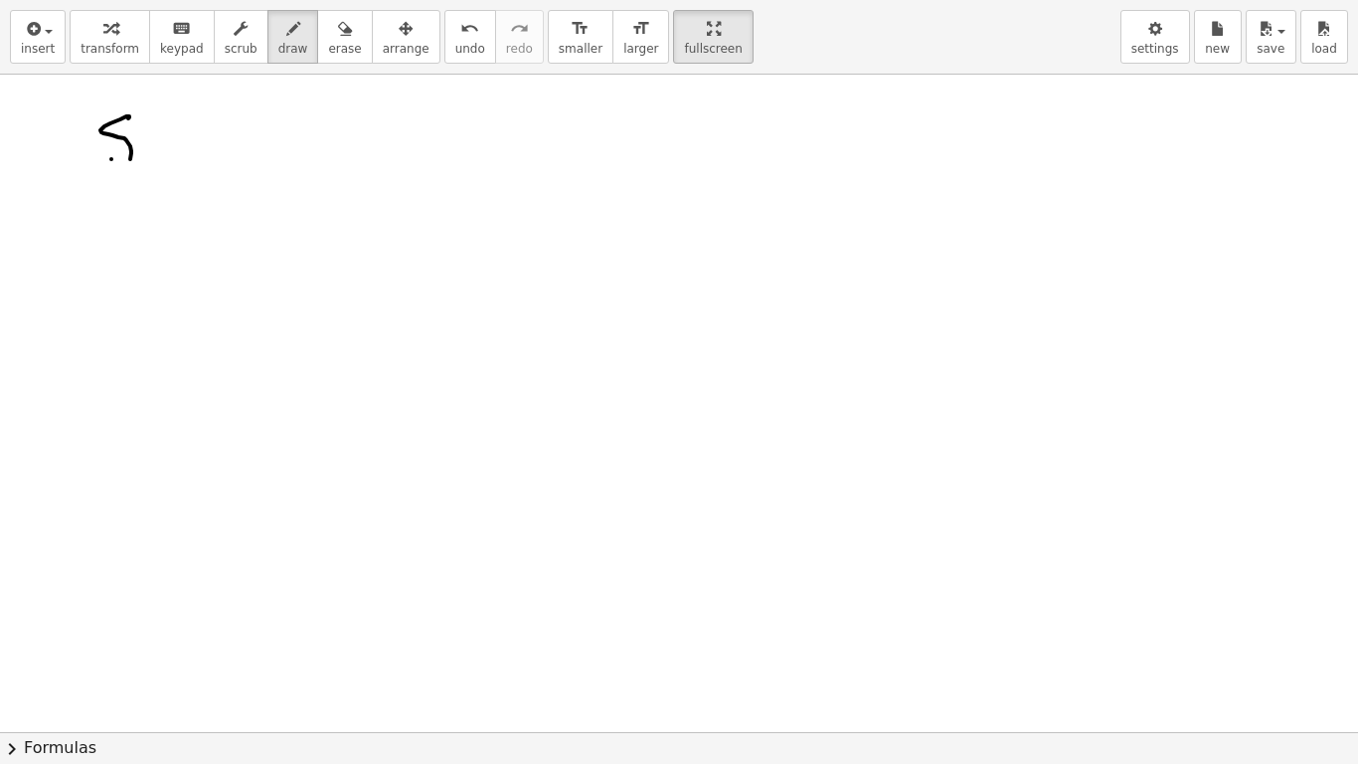
drag, startPoint x: 611, startPoint y: 226, endPoint x: 583, endPoint y: 303, distance: 82.4
click at [583, 303] on div at bounding box center [679, 732] width 1358 height 1315
click at [455, 45] on span "undo" at bounding box center [470, 49] width 30 height 14
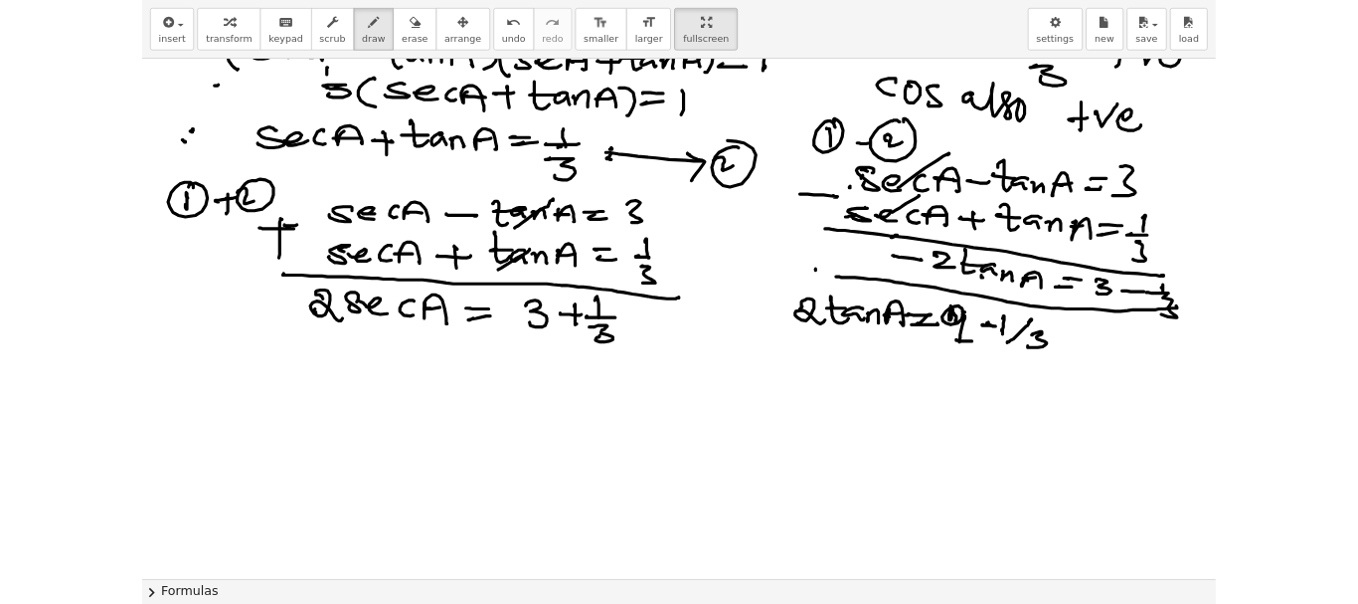
scroll to position [298, 0]
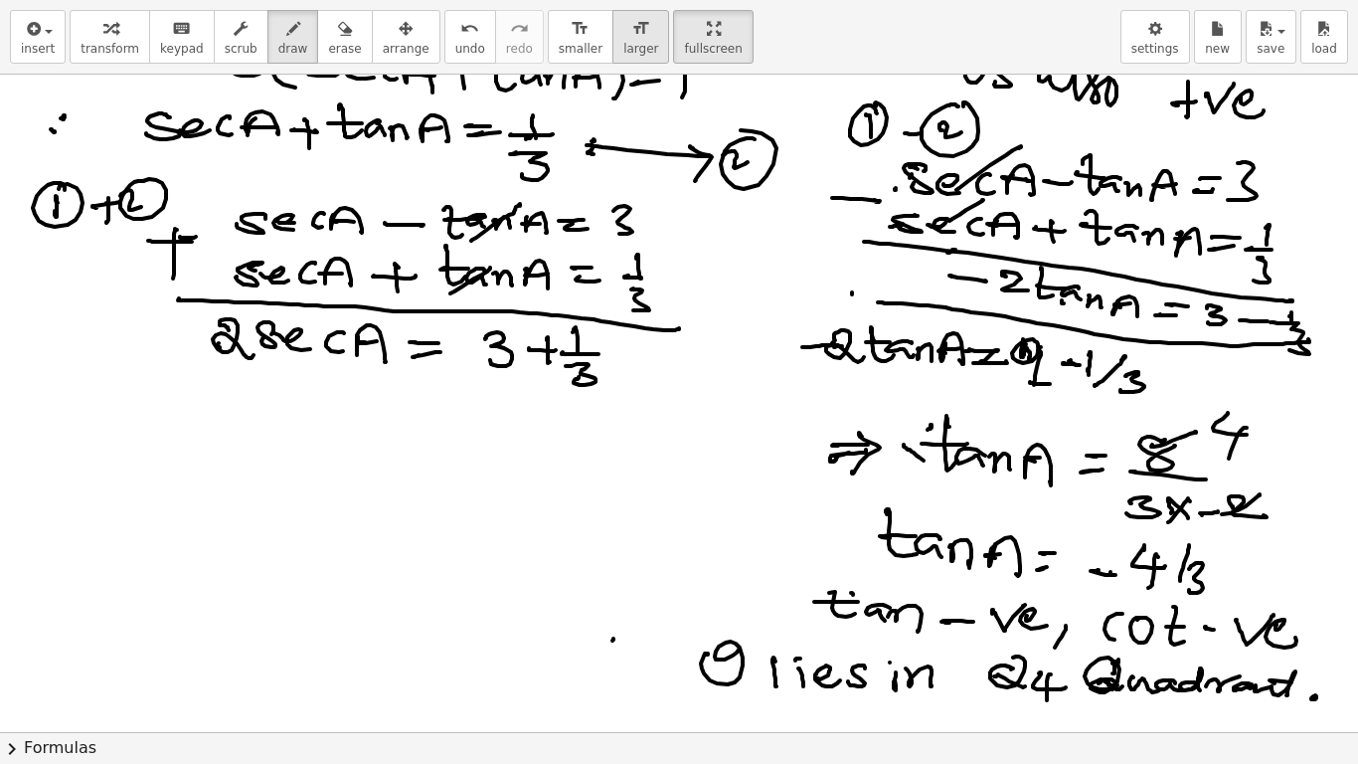
click at [623, 39] on div "format_size" at bounding box center [640, 28] width 35 height 24
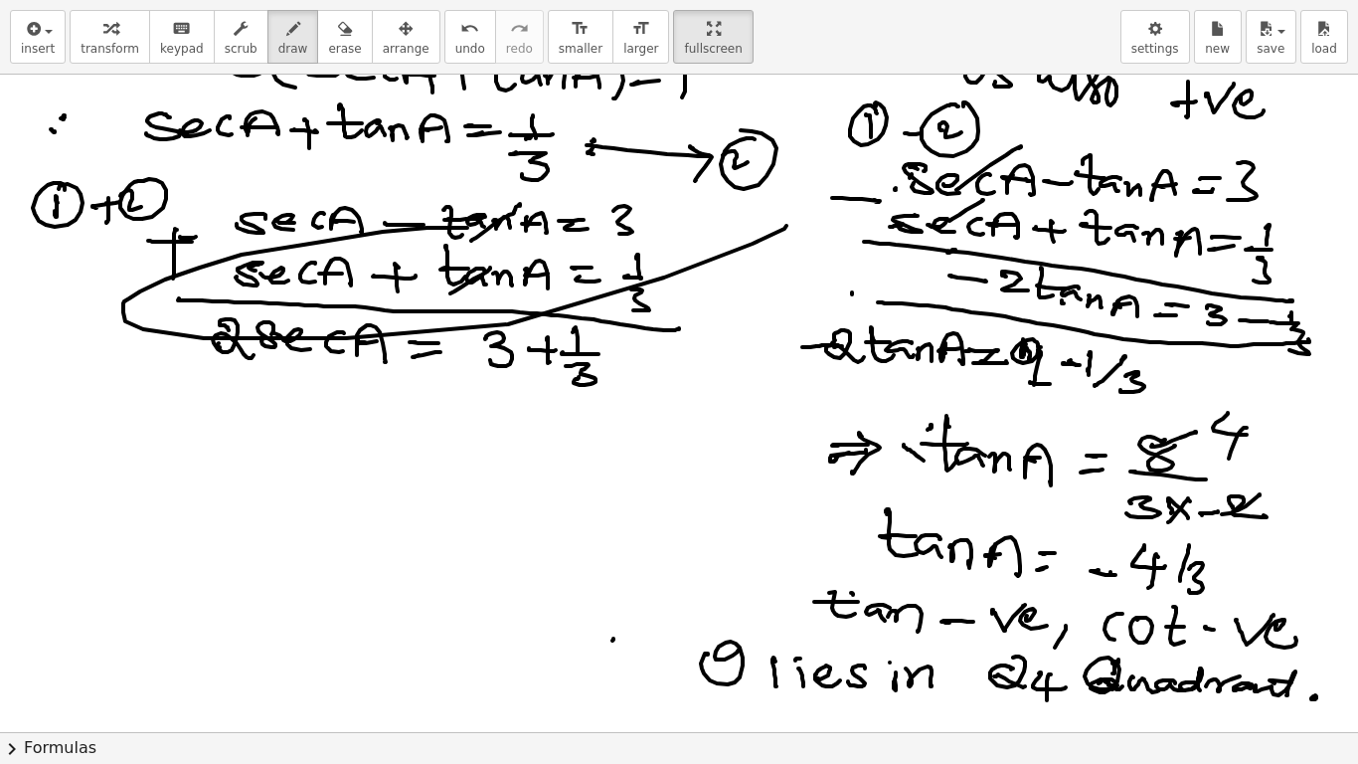
drag, startPoint x: 467, startPoint y: 228, endPoint x: 787, endPoint y: 226, distance: 319.2
click at [787, 226] on div at bounding box center [679, 433] width 1358 height 1315
click at [338, 40] on icon "button" at bounding box center [345, 29] width 14 height 24
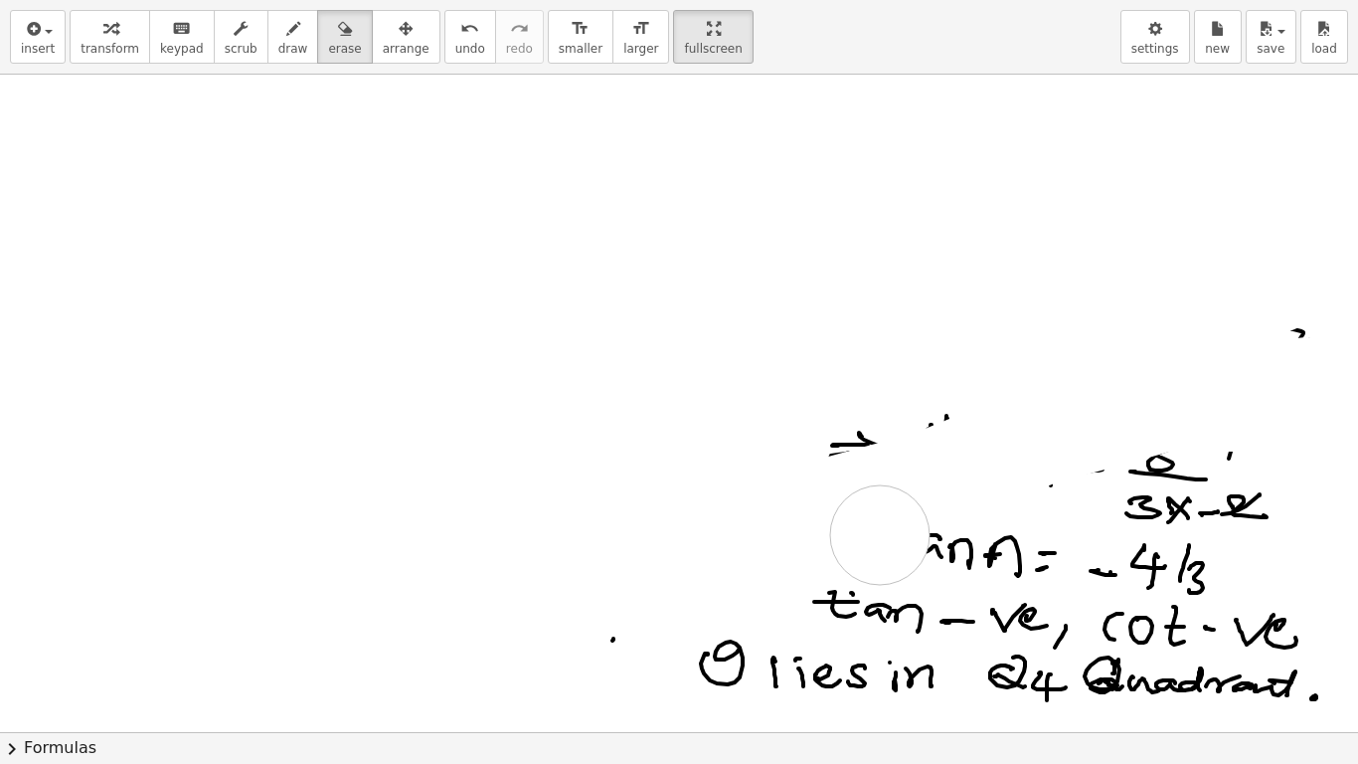
drag, startPoint x: 236, startPoint y: 124, endPoint x: 1173, endPoint y: 390, distance: 974.6
click at [938, 530] on div at bounding box center [679, 433] width 1358 height 1315
drag, startPoint x: 1173, startPoint y: 390, endPoint x: 1140, endPoint y: 401, distance: 35.5
click at [1145, 404] on div at bounding box center [679, 433] width 1358 height 1315
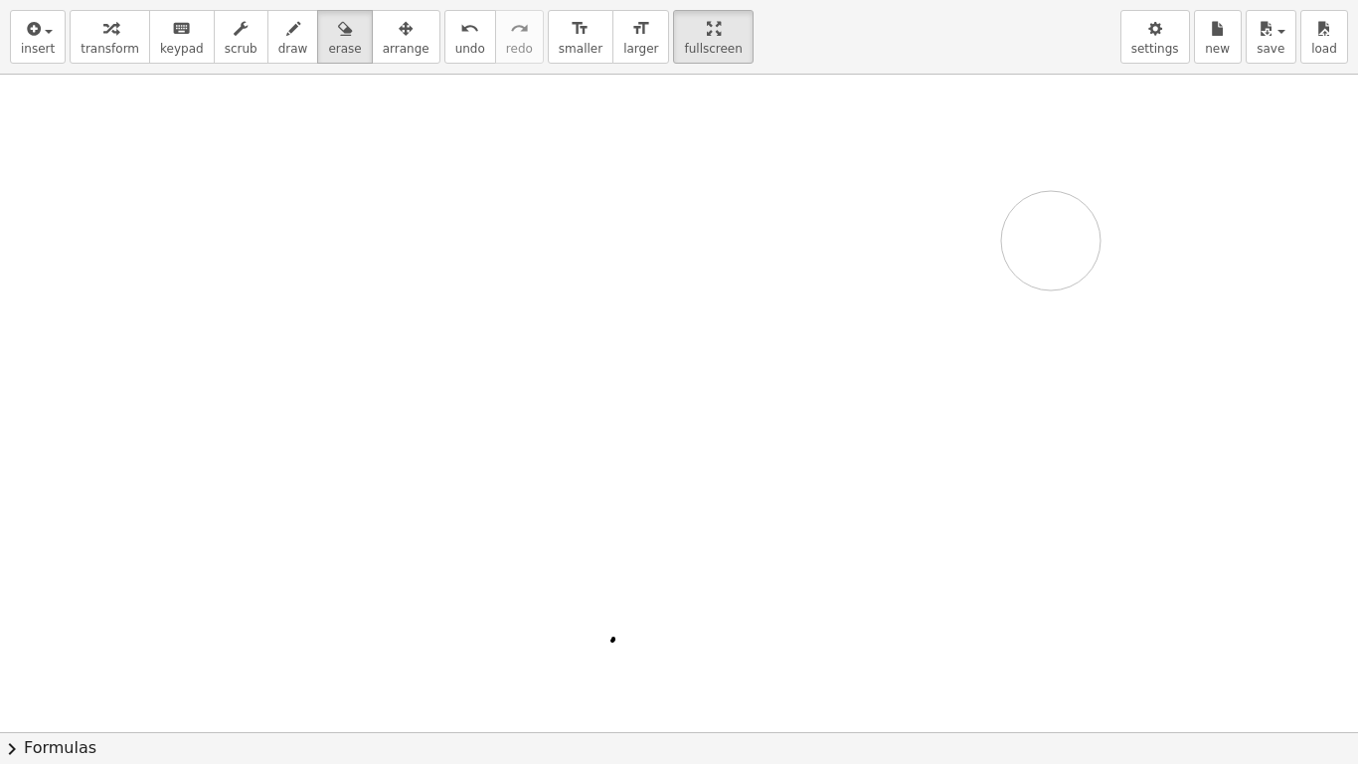
drag, startPoint x: 751, startPoint y: 634, endPoint x: 923, endPoint y: 295, distance: 380.2
click at [923, 295] on div at bounding box center [679, 433] width 1358 height 1315
click at [35, 35] on icon "button" at bounding box center [32, 29] width 18 height 24
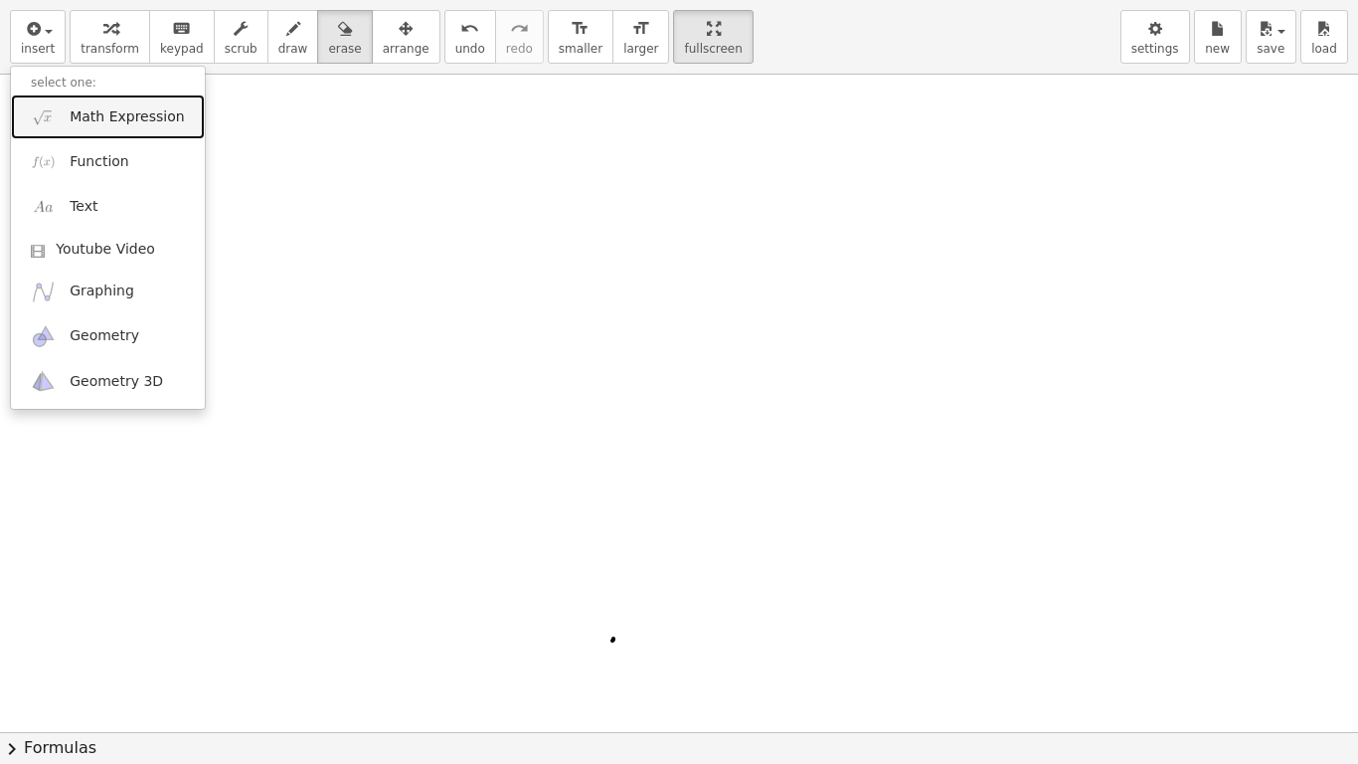
click at [103, 114] on span "Math Expression" at bounding box center [127, 117] width 114 height 20
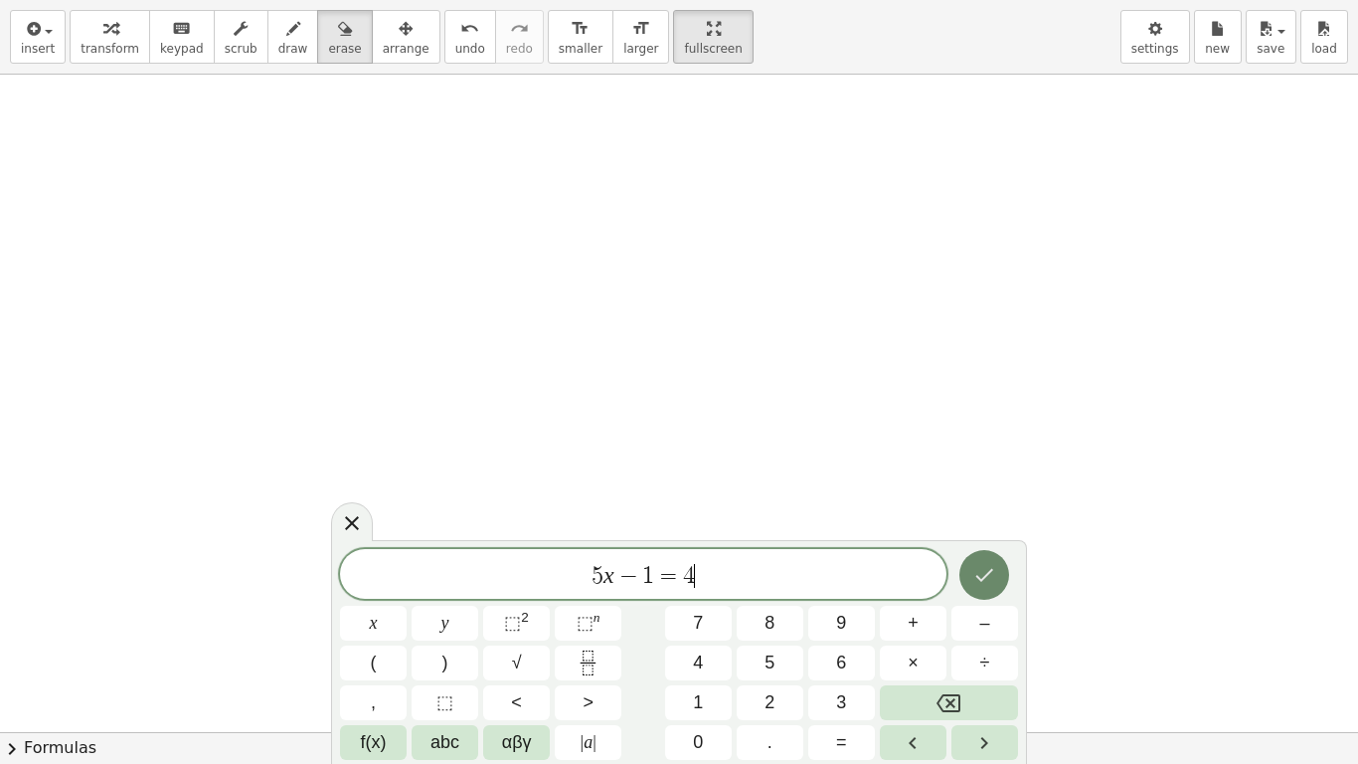
click at [996, 579] on icon "Done" at bounding box center [984, 575] width 24 height 24
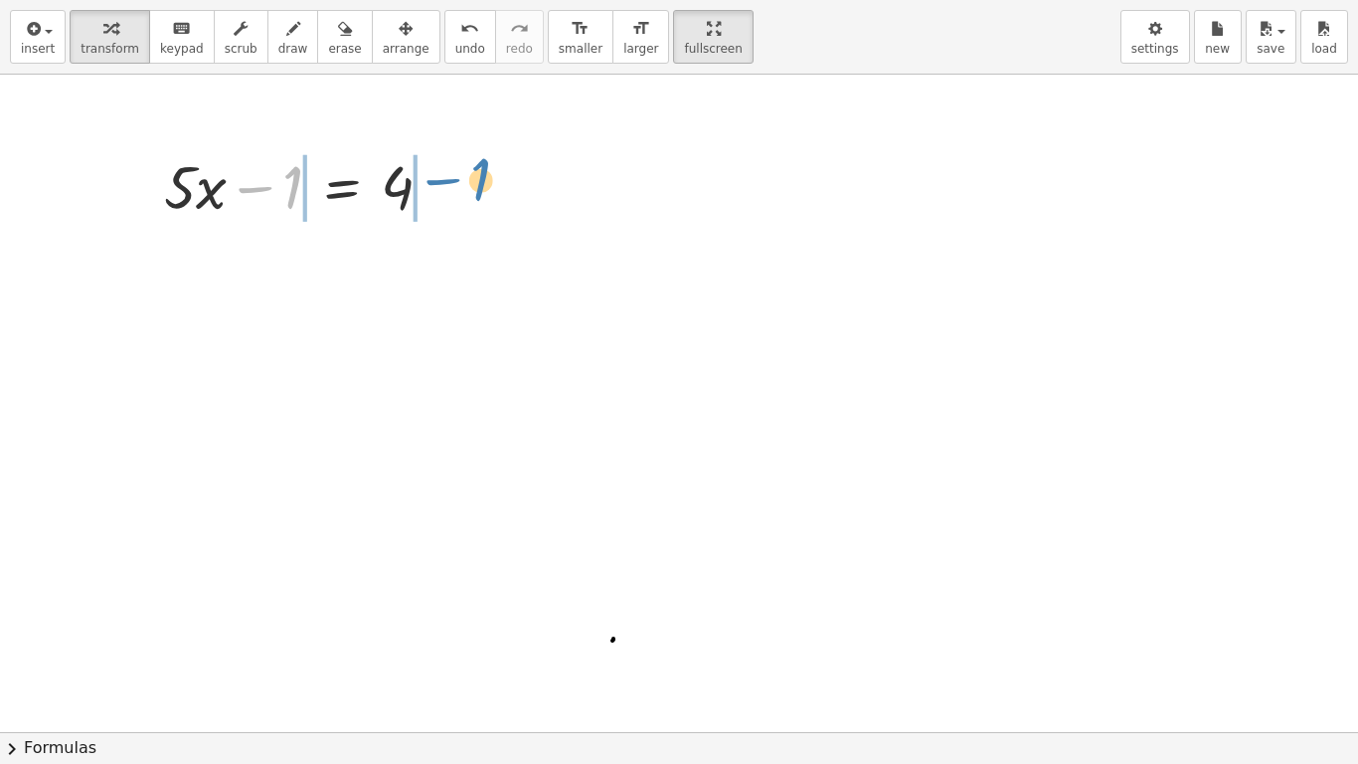
drag, startPoint x: 261, startPoint y: 186, endPoint x: 448, endPoint y: 178, distance: 188.1
click at [448, 178] on div at bounding box center [306, 185] width 304 height 80
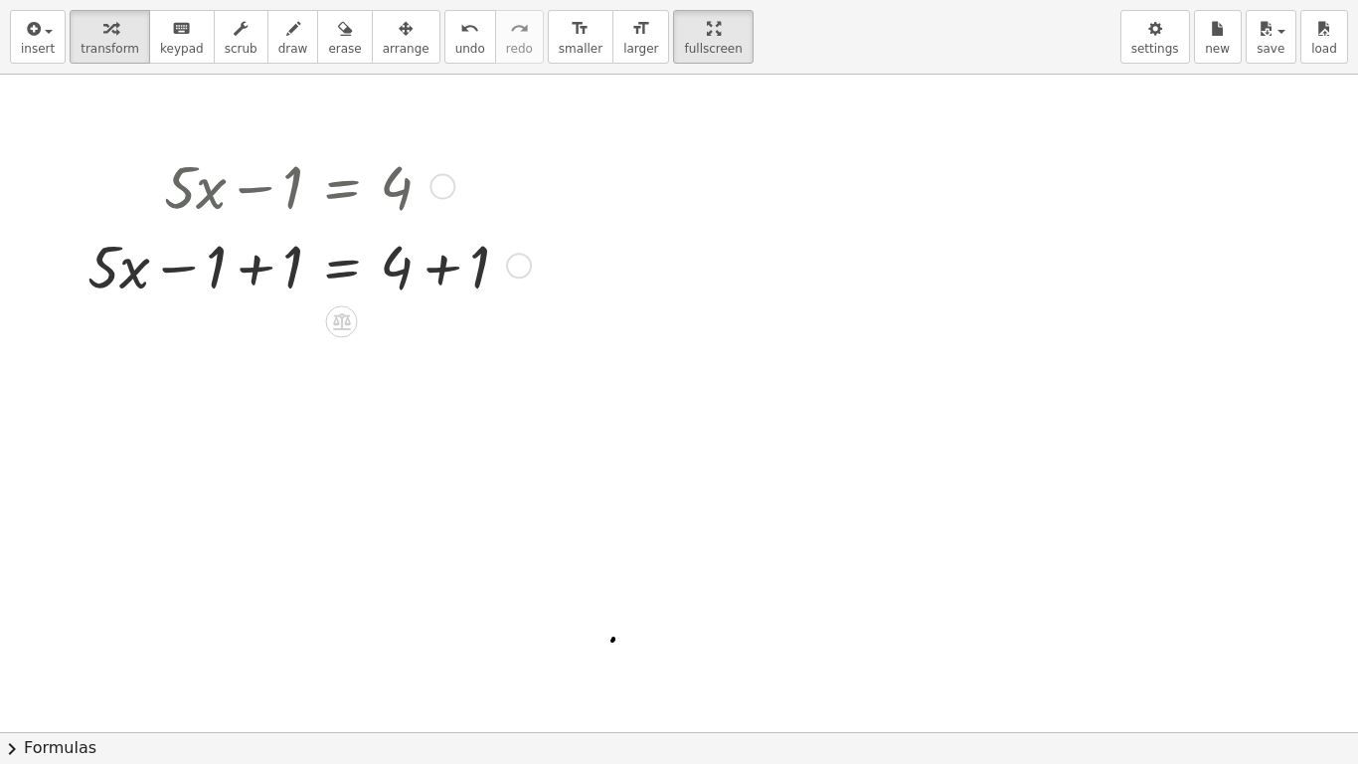
click at [254, 271] on div at bounding box center [306, 265] width 456 height 80
click at [254, 271] on div at bounding box center [344, 265] width 381 height 80
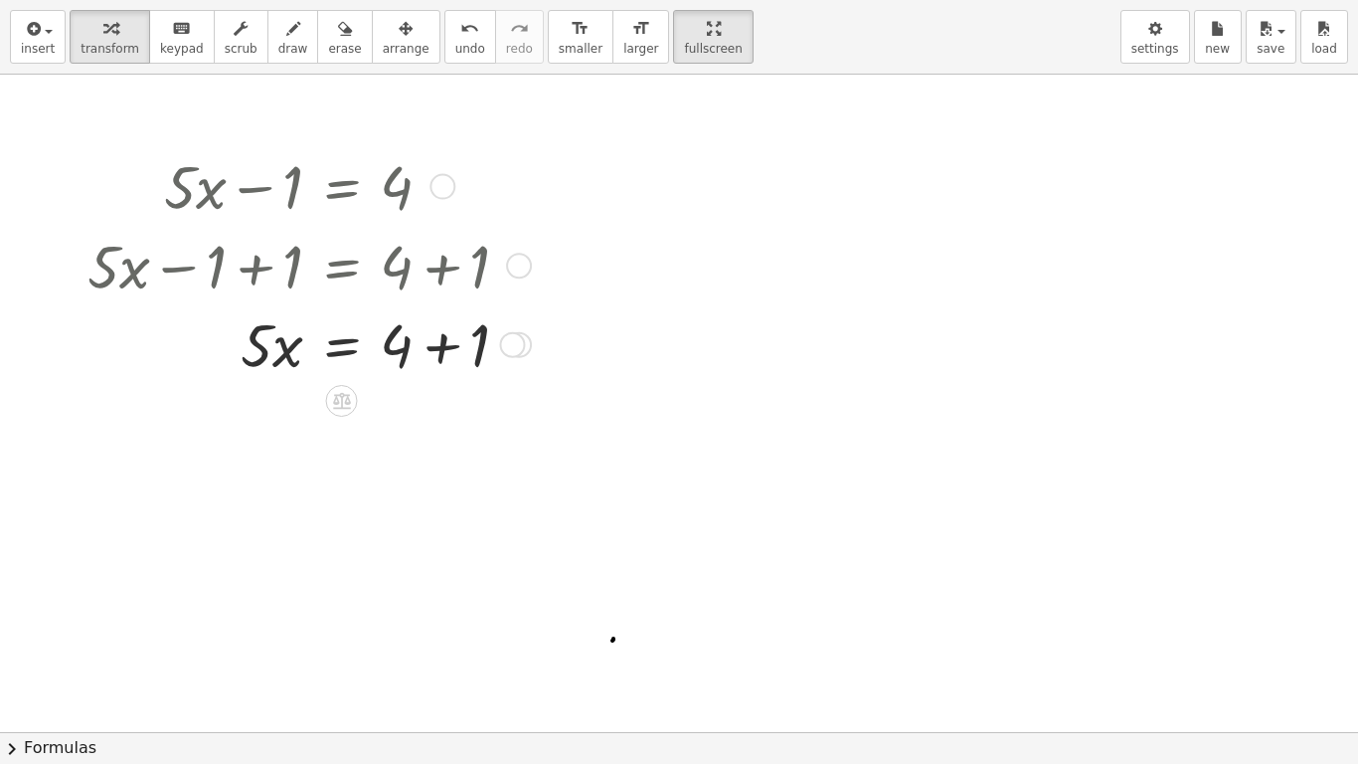
click at [439, 349] on div at bounding box center [306, 343] width 456 height 80
click at [342, 345] on div "· 5 · x = 4 + + 1" at bounding box center [342, 345] width 0 height 0
drag, startPoint x: 259, startPoint y: 357, endPoint x: 417, endPoint y: 414, distance: 168.0
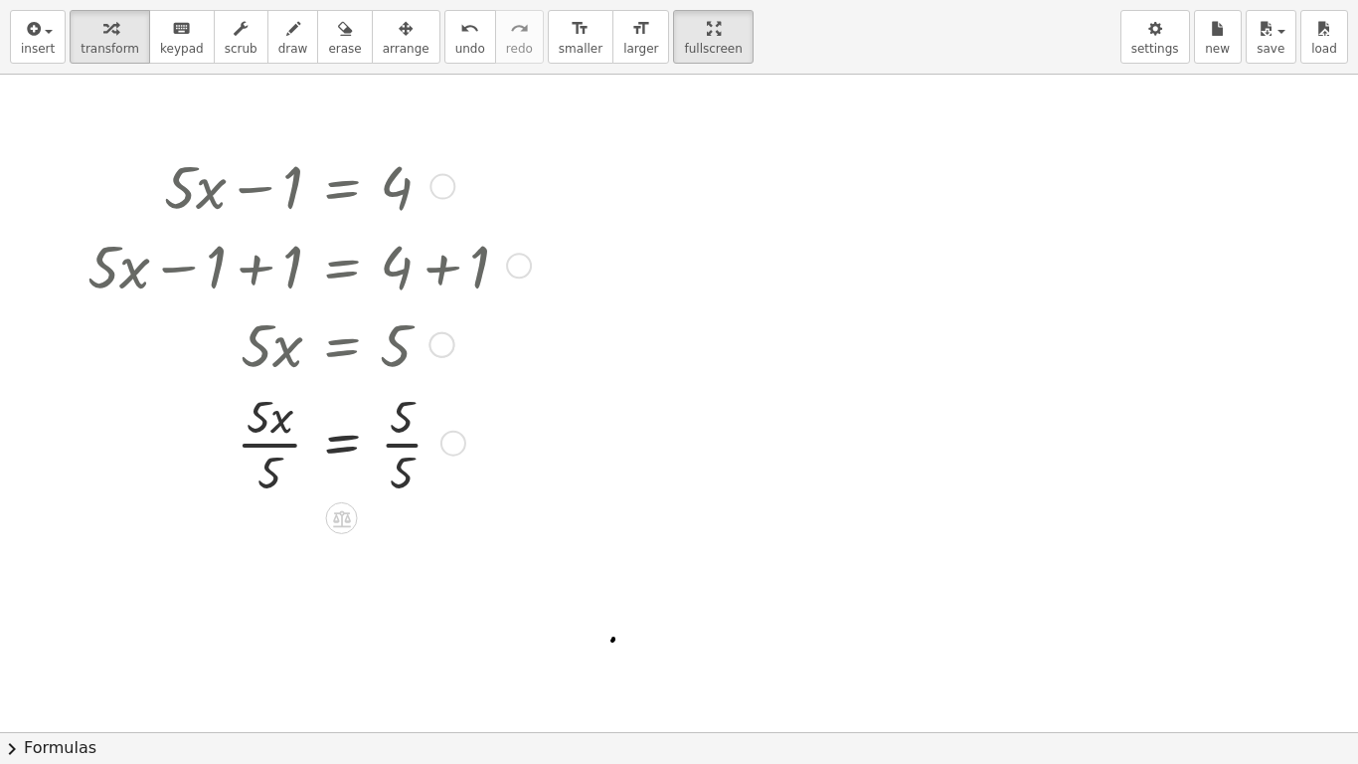
click at [269, 469] on div at bounding box center [306, 441] width 456 height 117
click at [411, 589] on div at bounding box center [306, 558] width 456 height 117
click at [411, 589] on div at bounding box center [306, 559] width 456 height 77
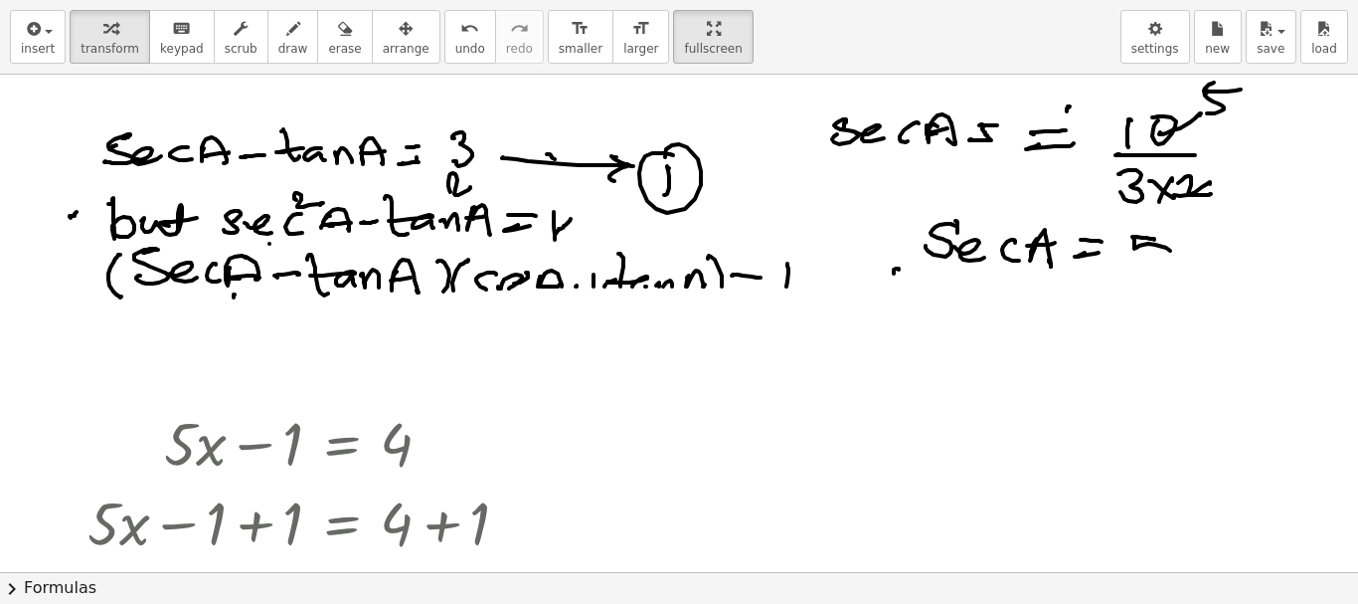
scroll to position [0, 0]
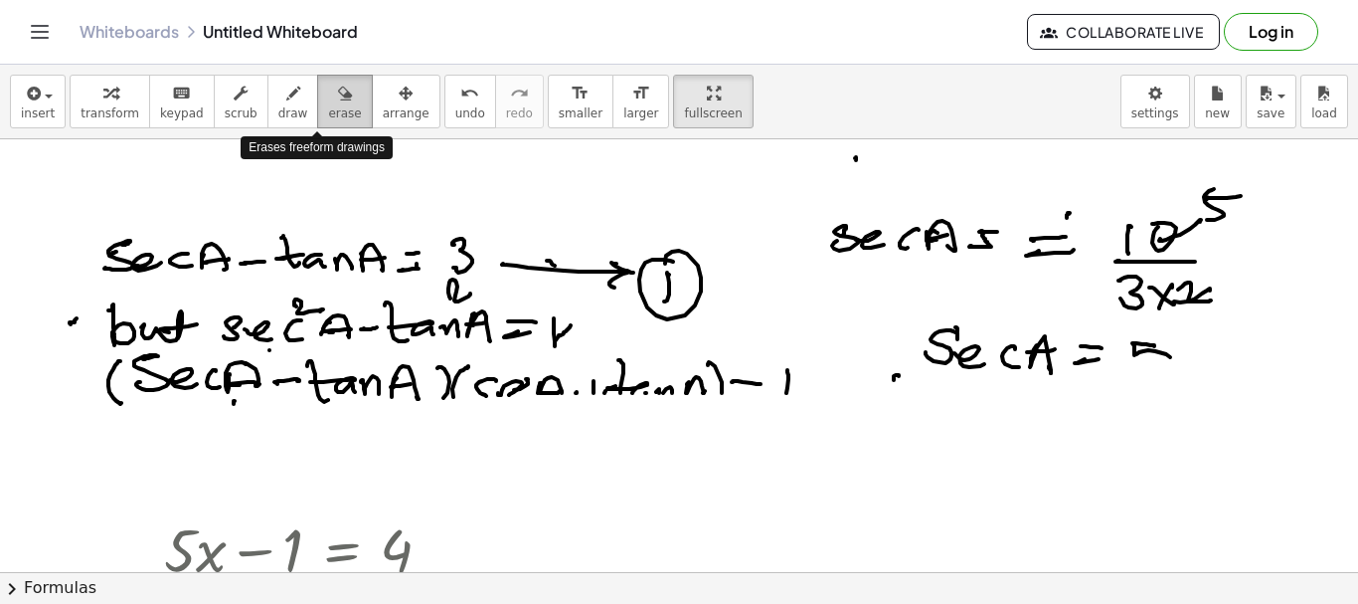
click at [328, 99] on div "button" at bounding box center [344, 93] width 33 height 24
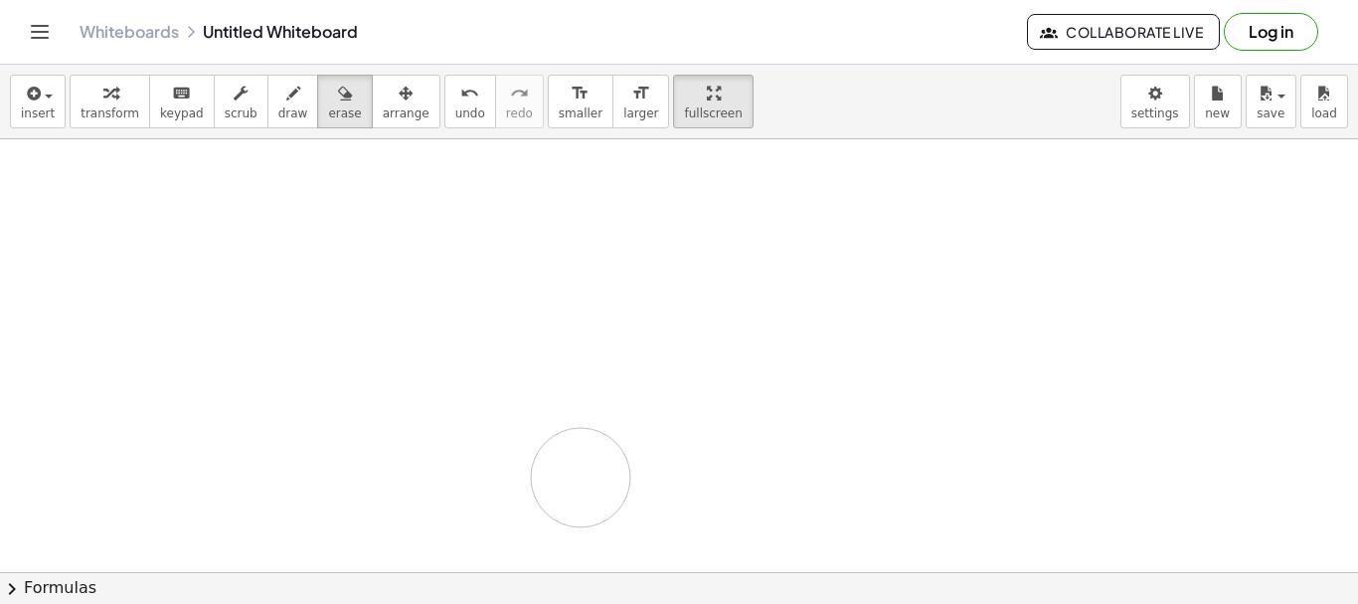
drag, startPoint x: 251, startPoint y: 276, endPoint x: 518, endPoint y: 459, distance: 324.1
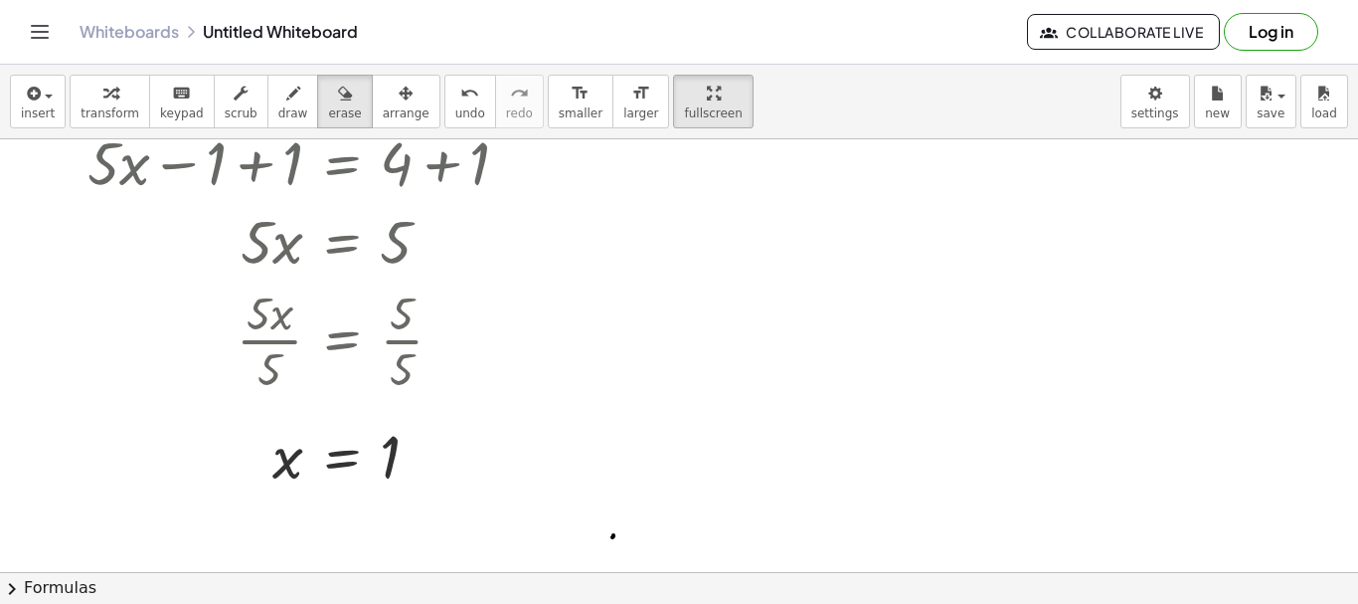
scroll to position [264, 0]
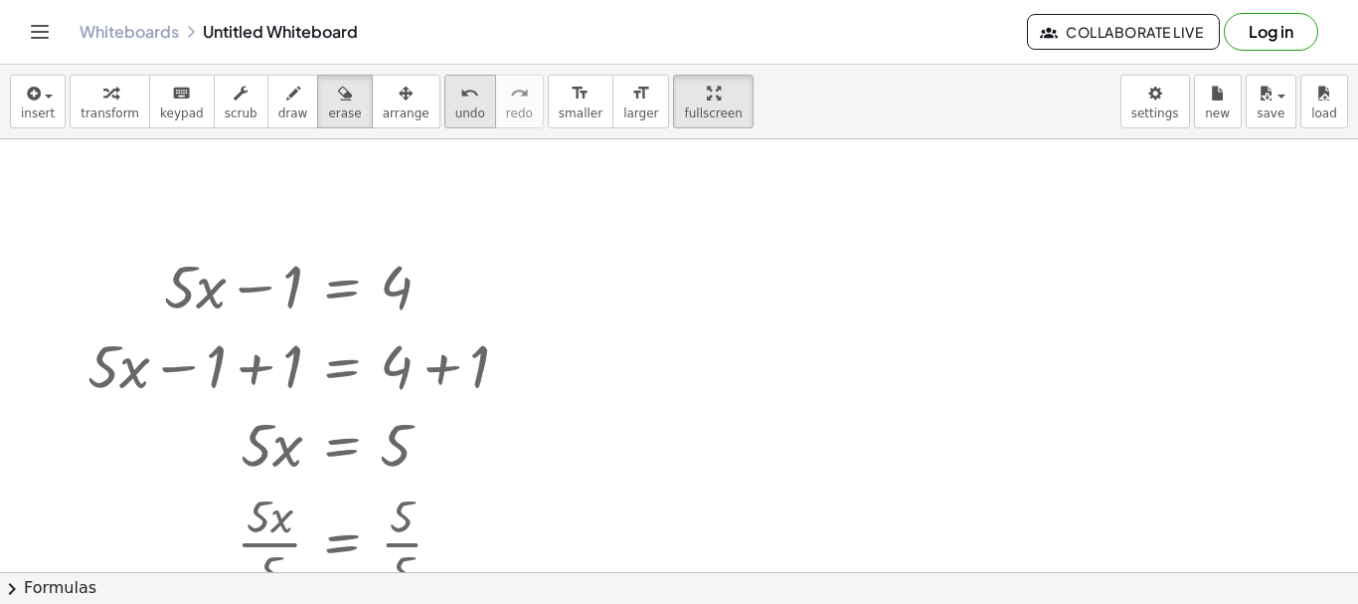
click at [455, 110] on span "undo" at bounding box center [470, 113] width 30 height 14
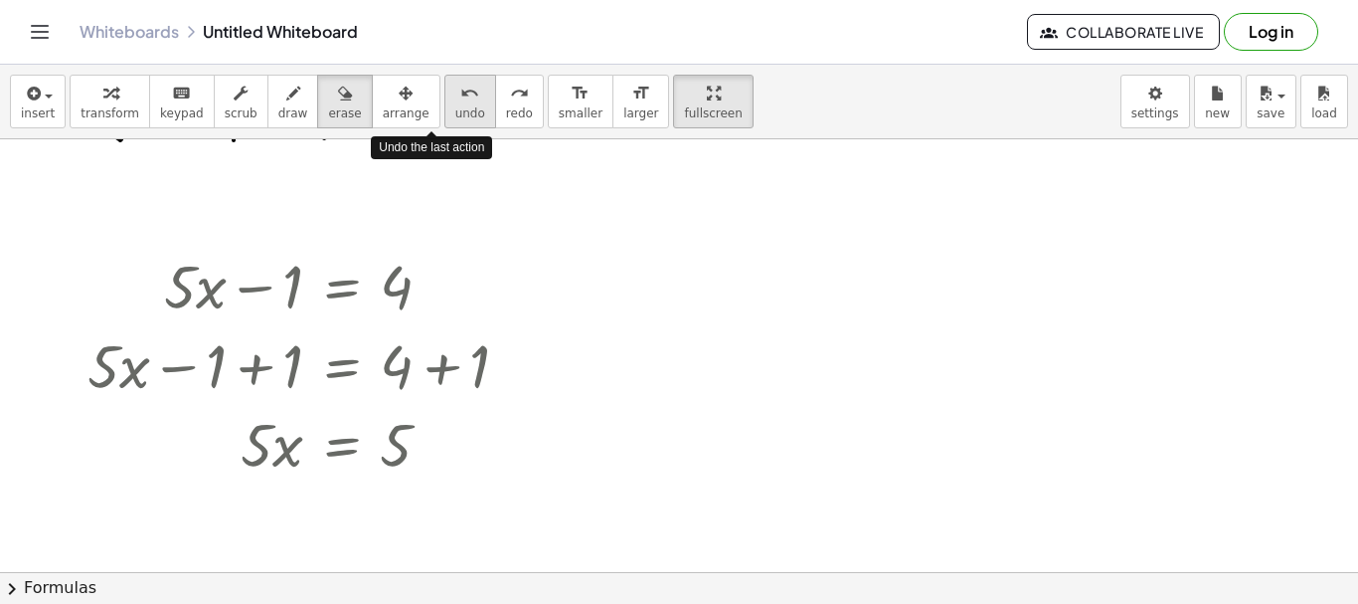
click at [455, 110] on span "undo" at bounding box center [470, 113] width 30 height 14
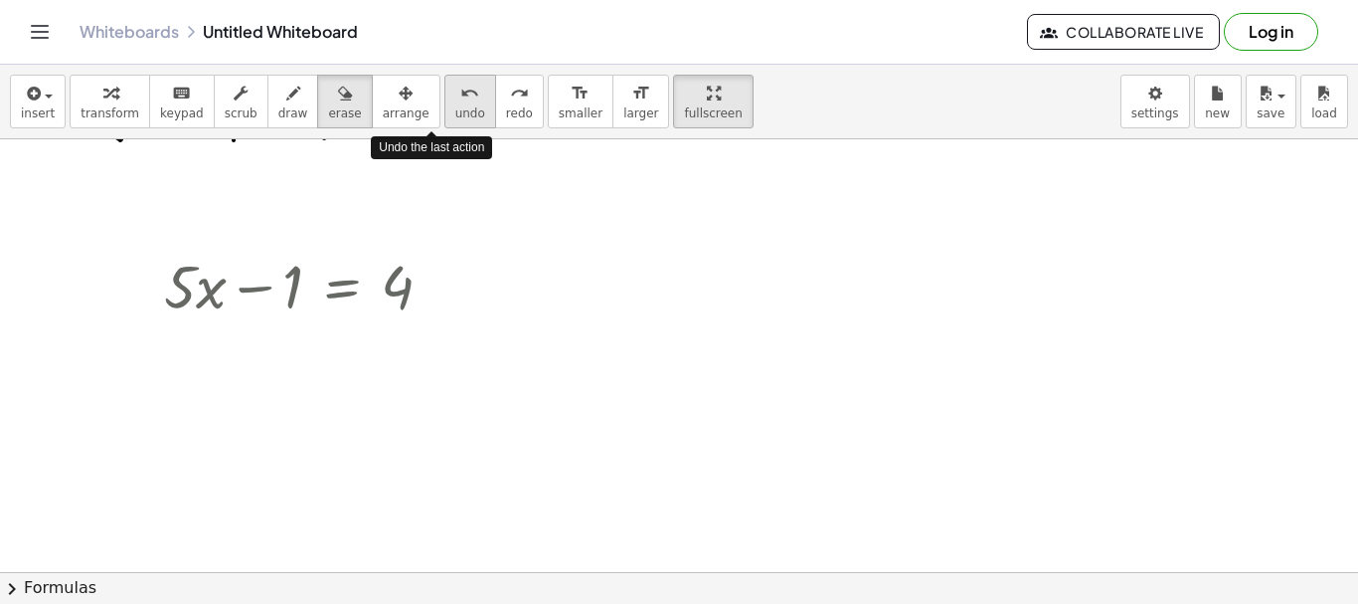
click at [455, 110] on span "undo" at bounding box center [470, 113] width 30 height 14
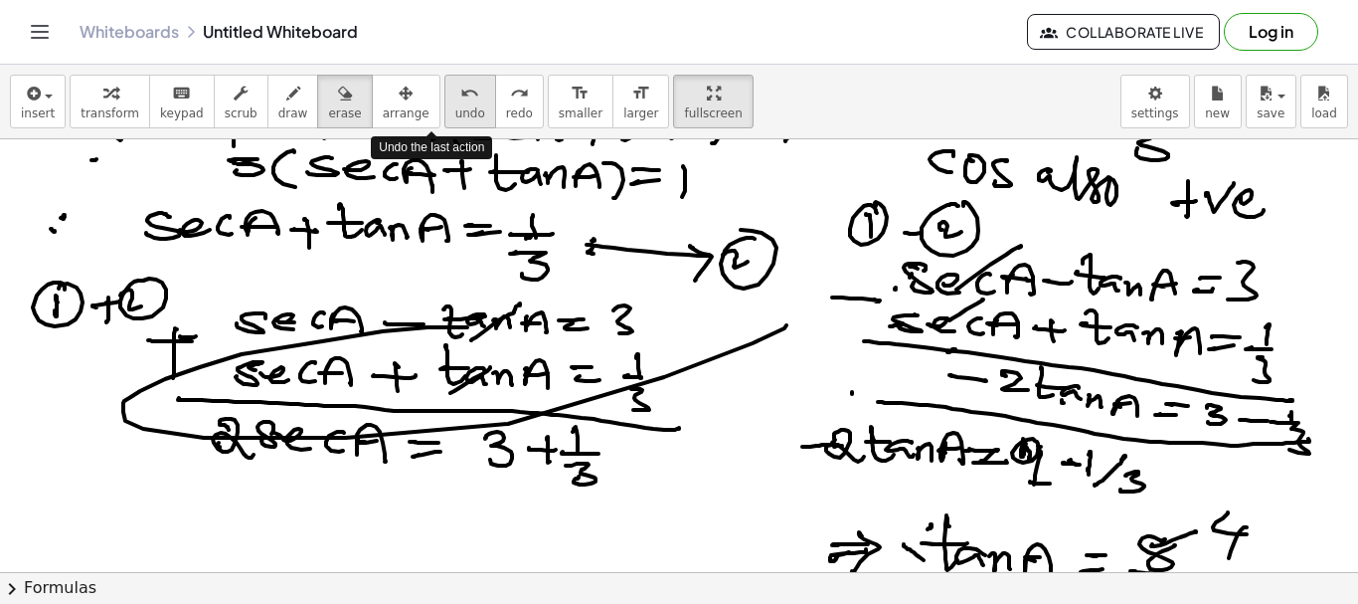
click at [455, 110] on span "undo" at bounding box center [470, 113] width 30 height 14
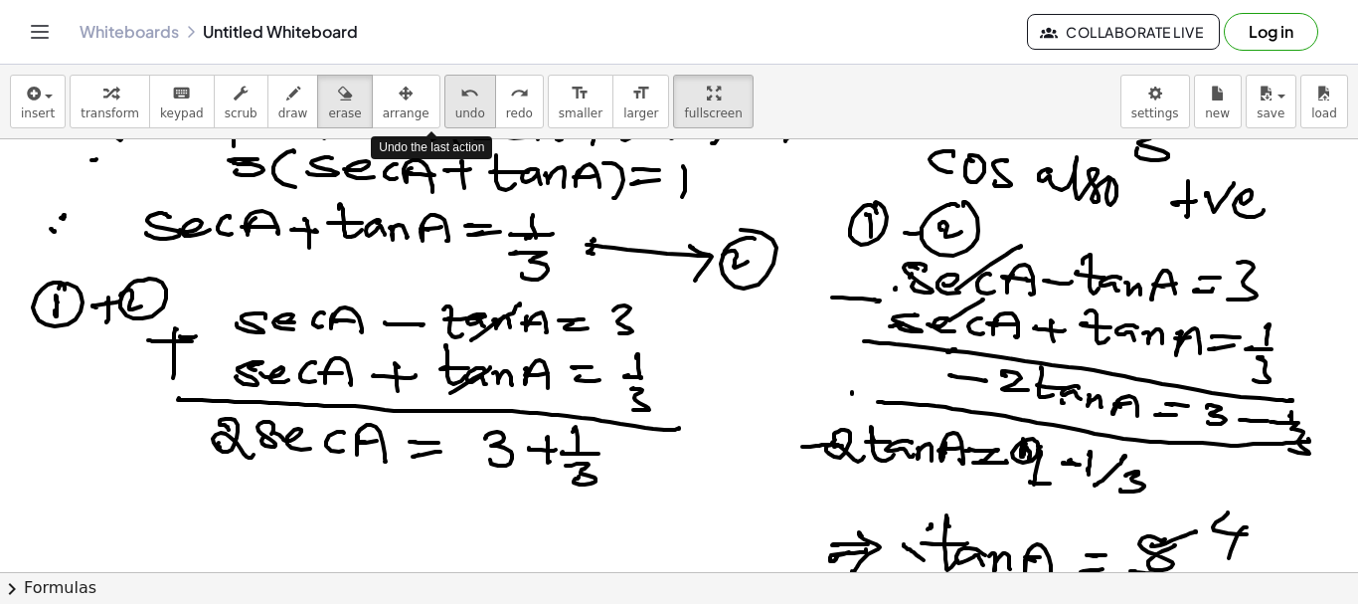
click at [455, 110] on span "undo" at bounding box center [470, 113] width 30 height 14
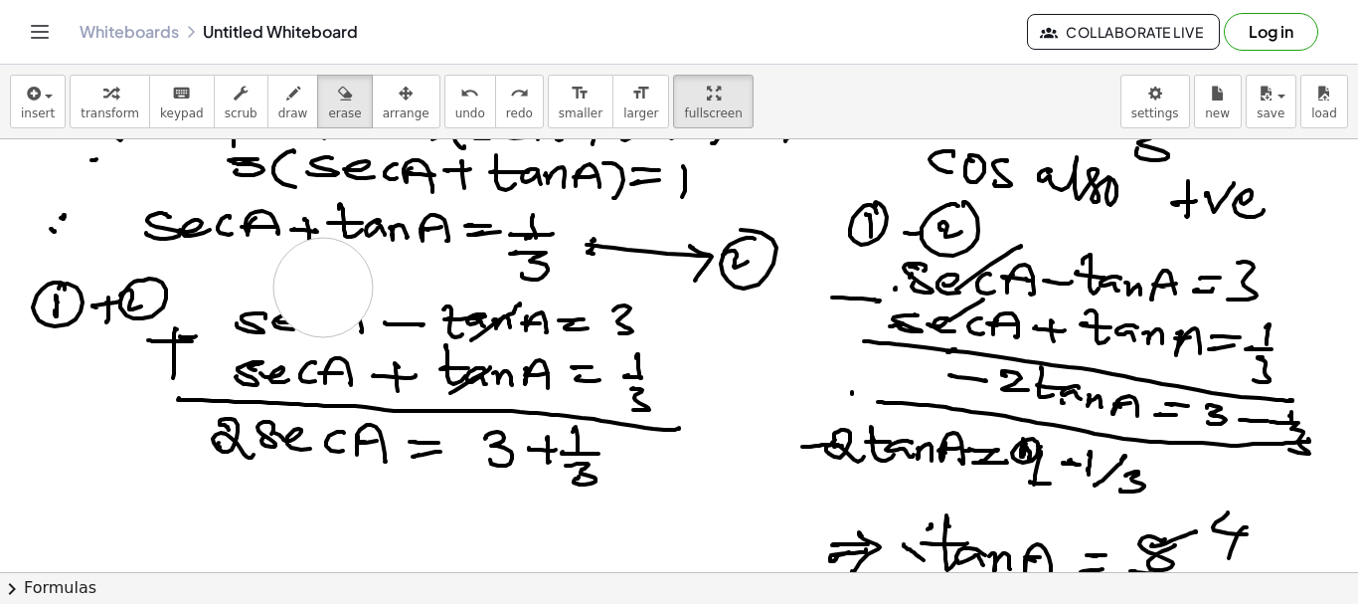
click at [323, 287] on div at bounding box center [679, 525] width 1358 height 1298
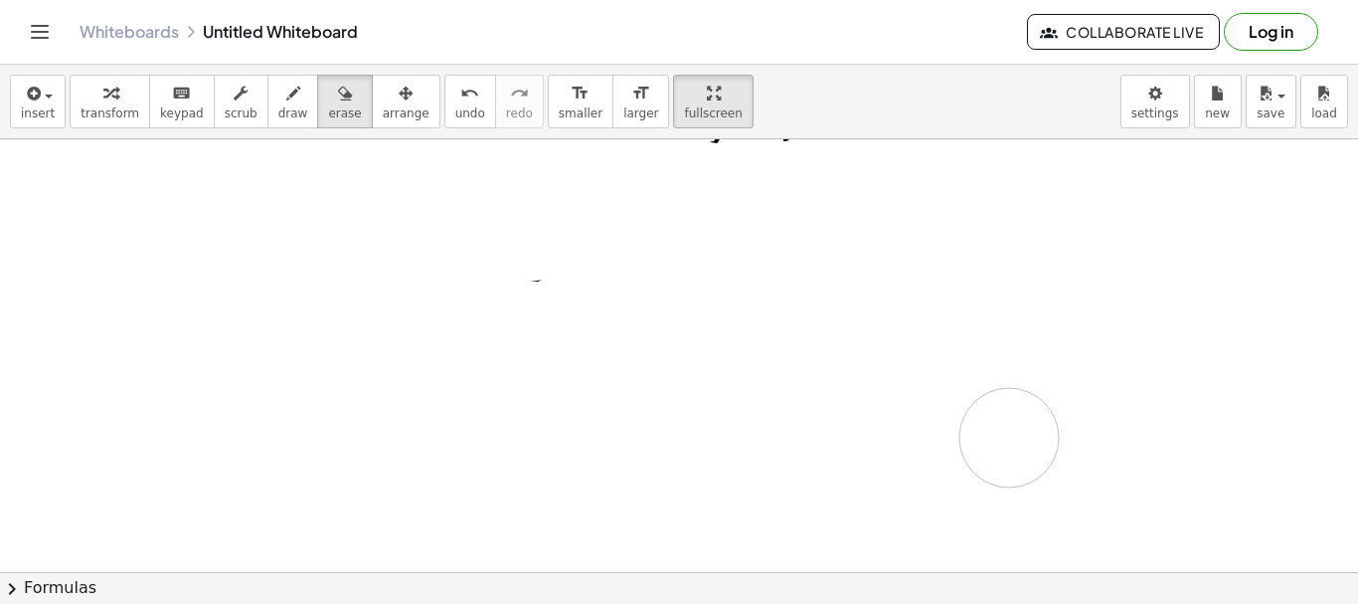
drag, startPoint x: 153, startPoint y: 310, endPoint x: 1006, endPoint y: 437, distance: 862.5
click at [1006, 437] on div at bounding box center [679, 525] width 1358 height 1298
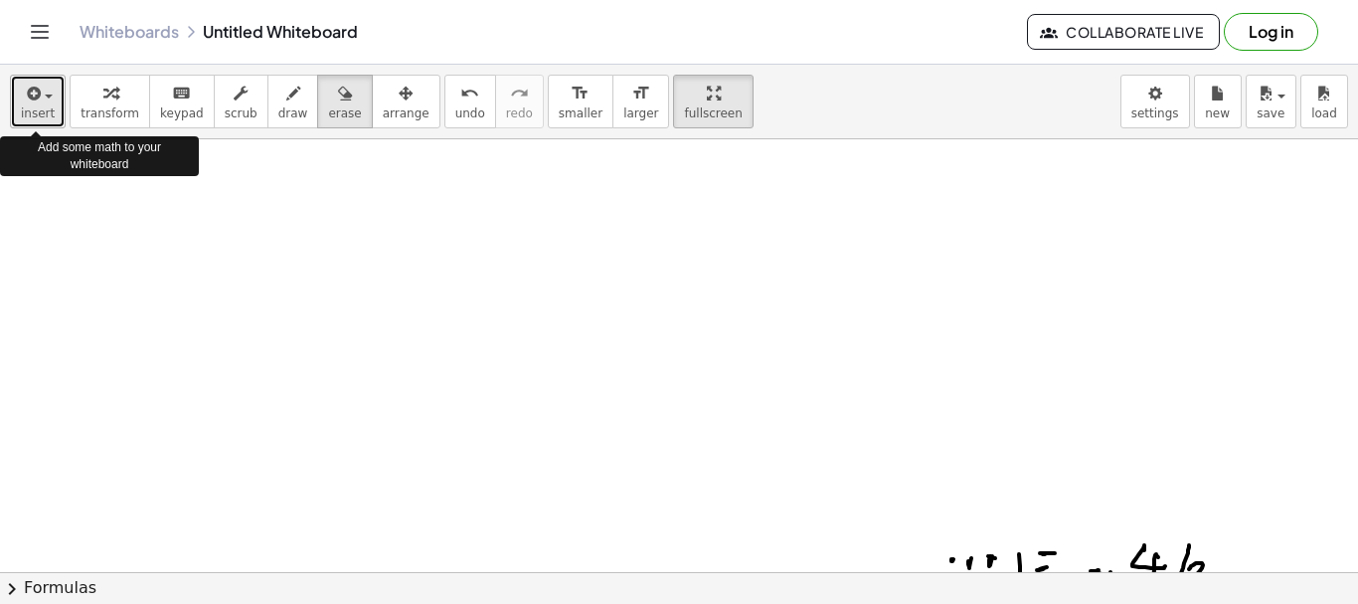
click at [46, 93] on div "button" at bounding box center [38, 93] width 34 height 24
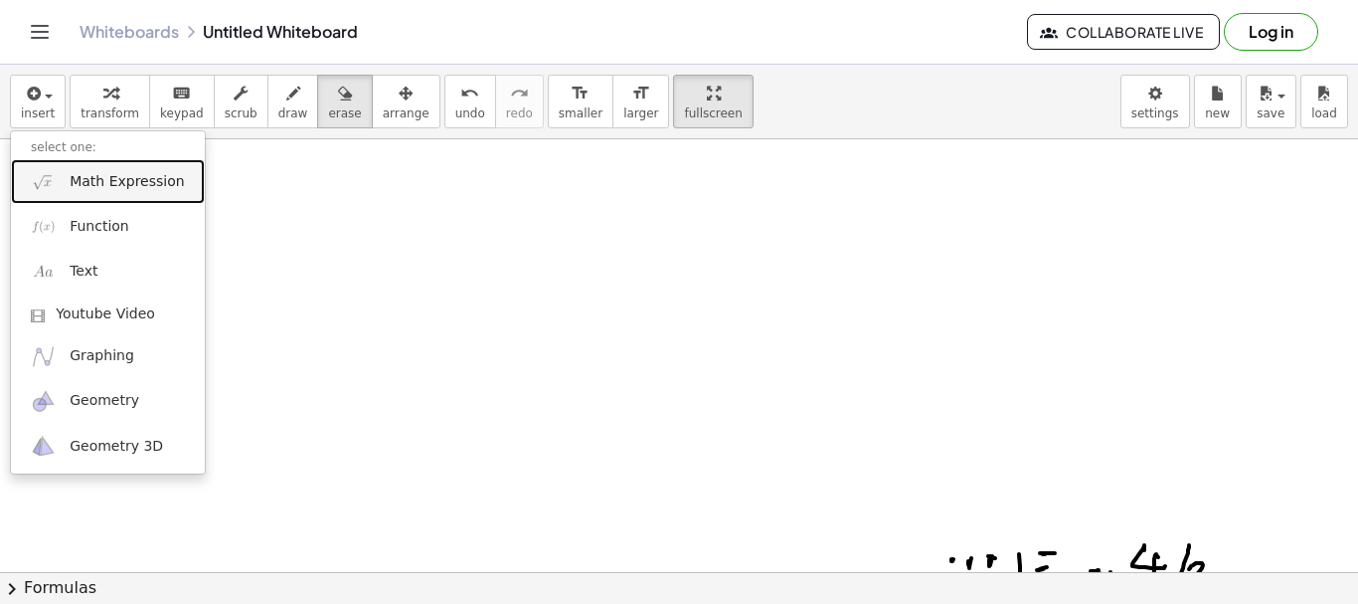
click at [98, 174] on span "Math Expression" at bounding box center [127, 182] width 114 height 20
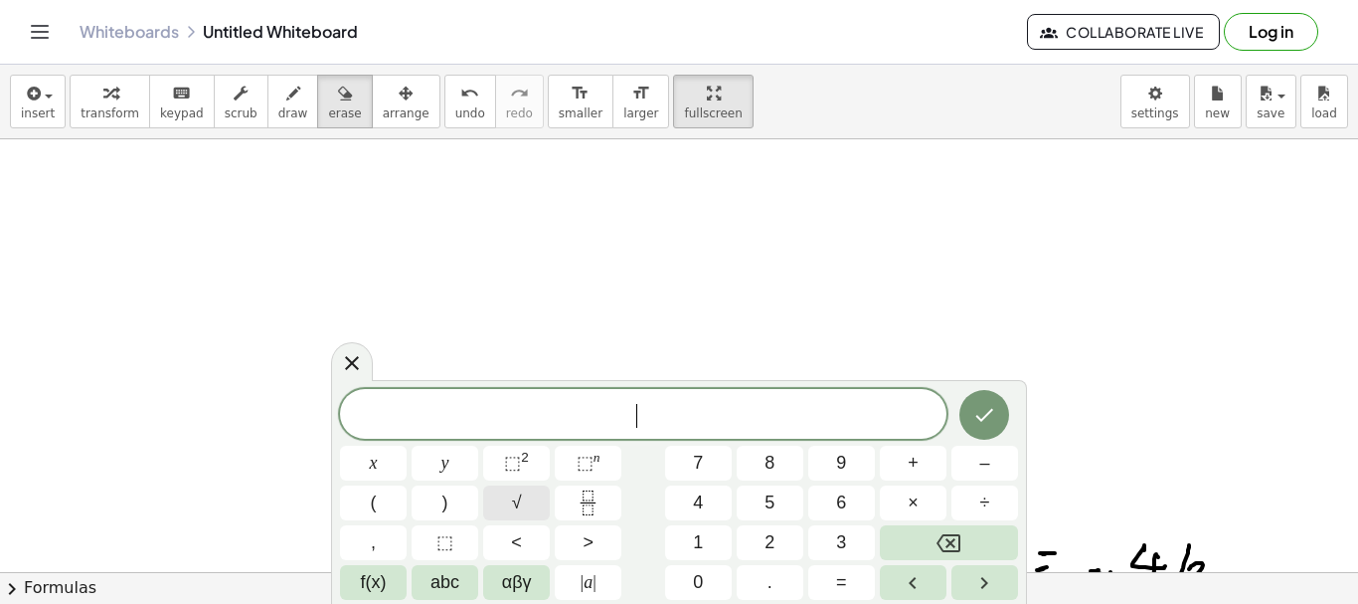
click at [527, 509] on button "√" at bounding box center [516, 502] width 67 height 35
click at [974, 414] on icon "Done" at bounding box center [984, 414] width 24 height 24
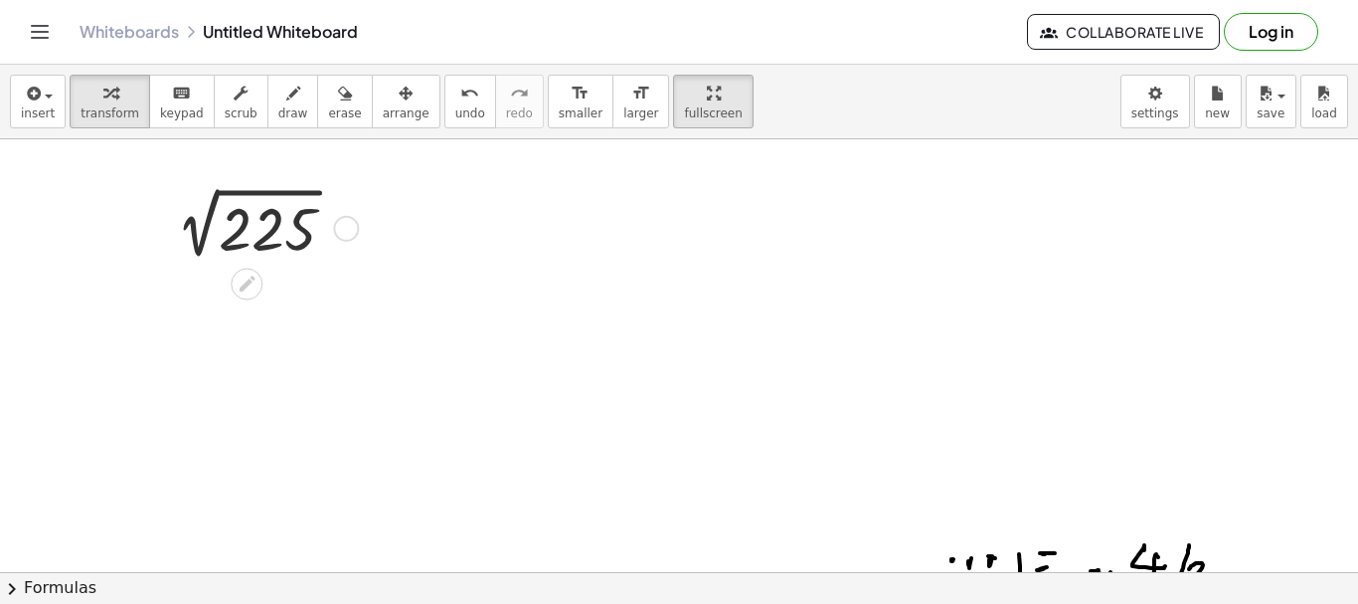
click at [254, 245] on div at bounding box center [258, 227] width 208 height 78
